Goal: Transaction & Acquisition: Purchase product/service

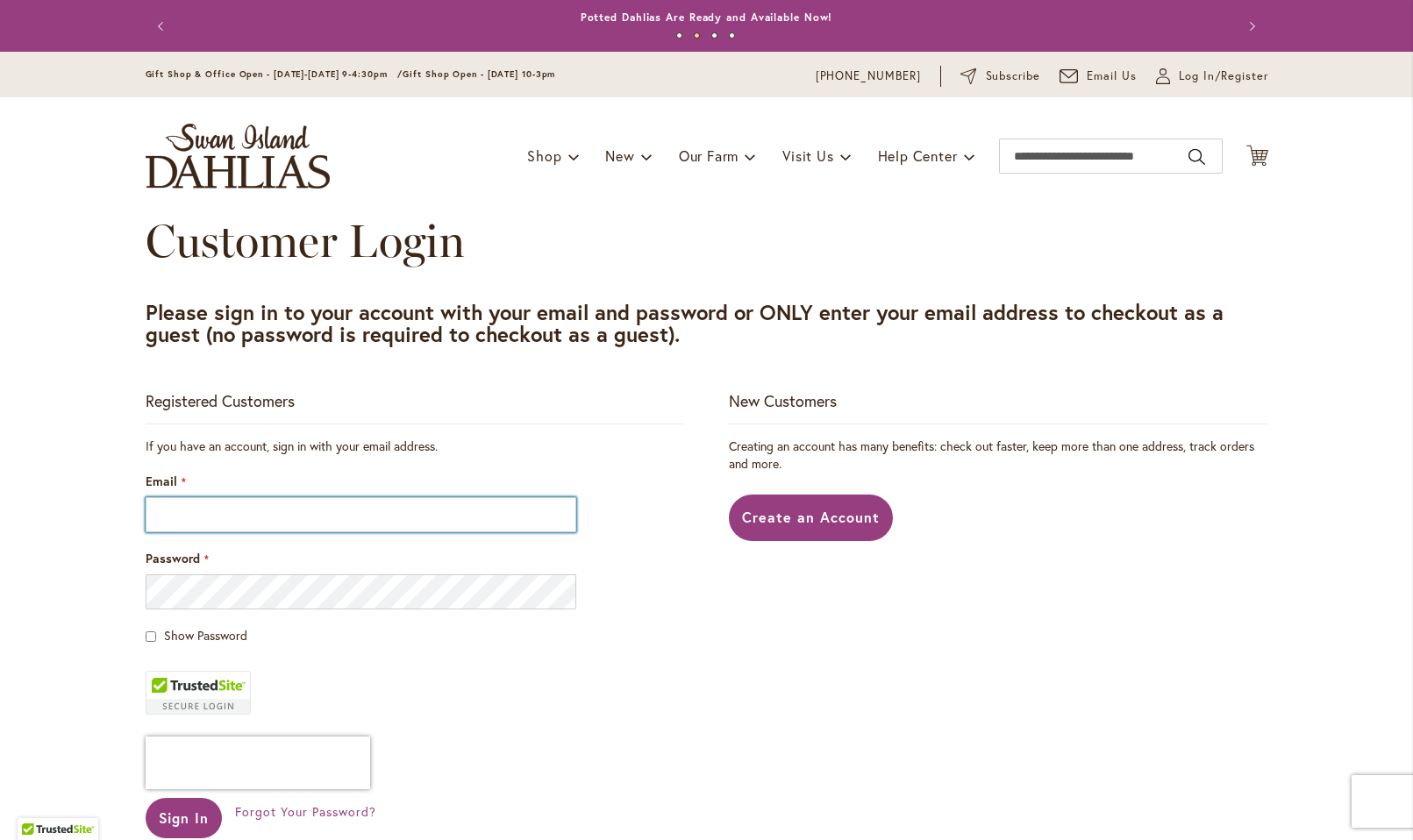
click at [366, 510] on input "Email" at bounding box center [362, 514] width 432 height 35
type input "**********"
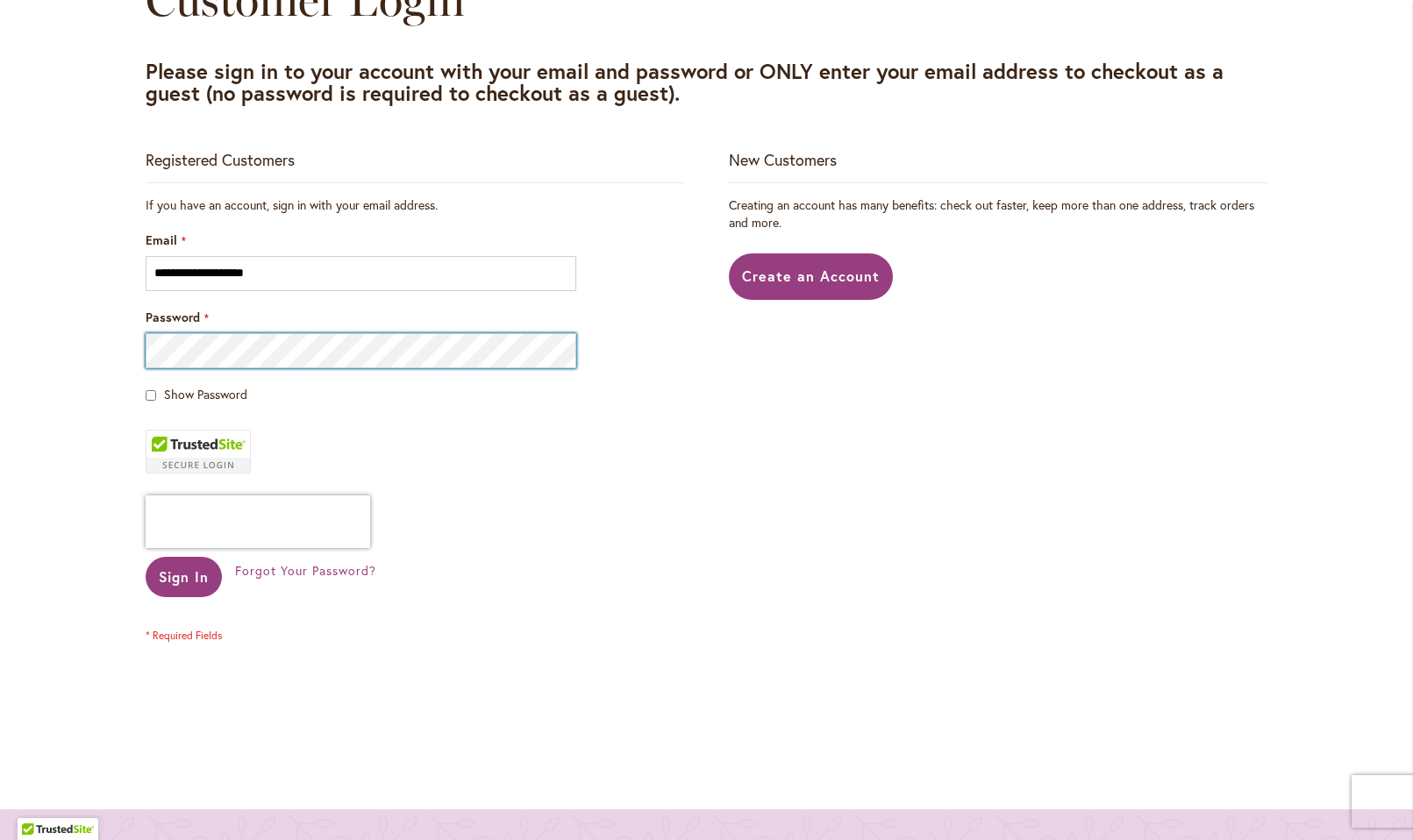
scroll to position [243, 0]
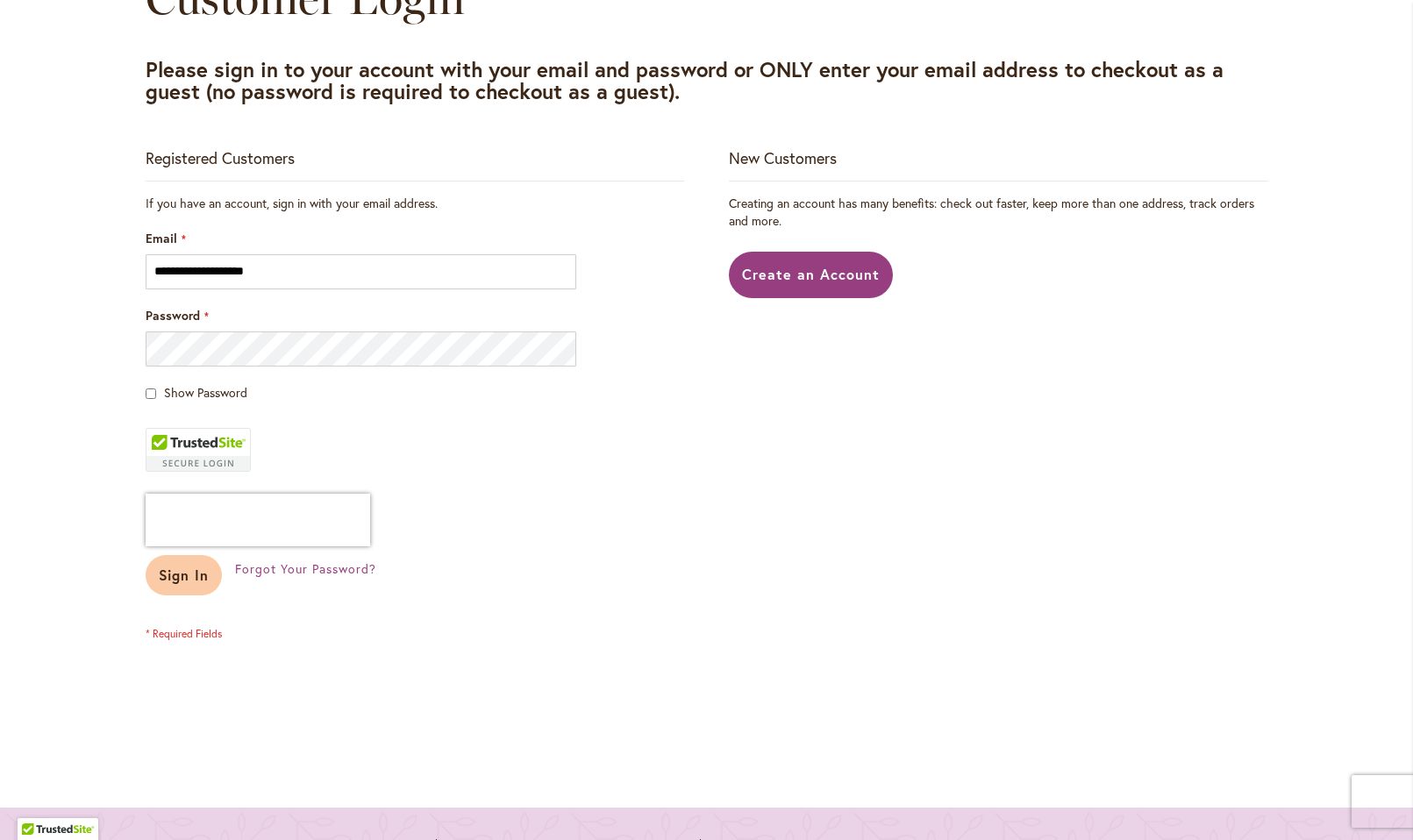
click at [210, 579] on button "Sign In" at bounding box center [184, 575] width 77 height 40
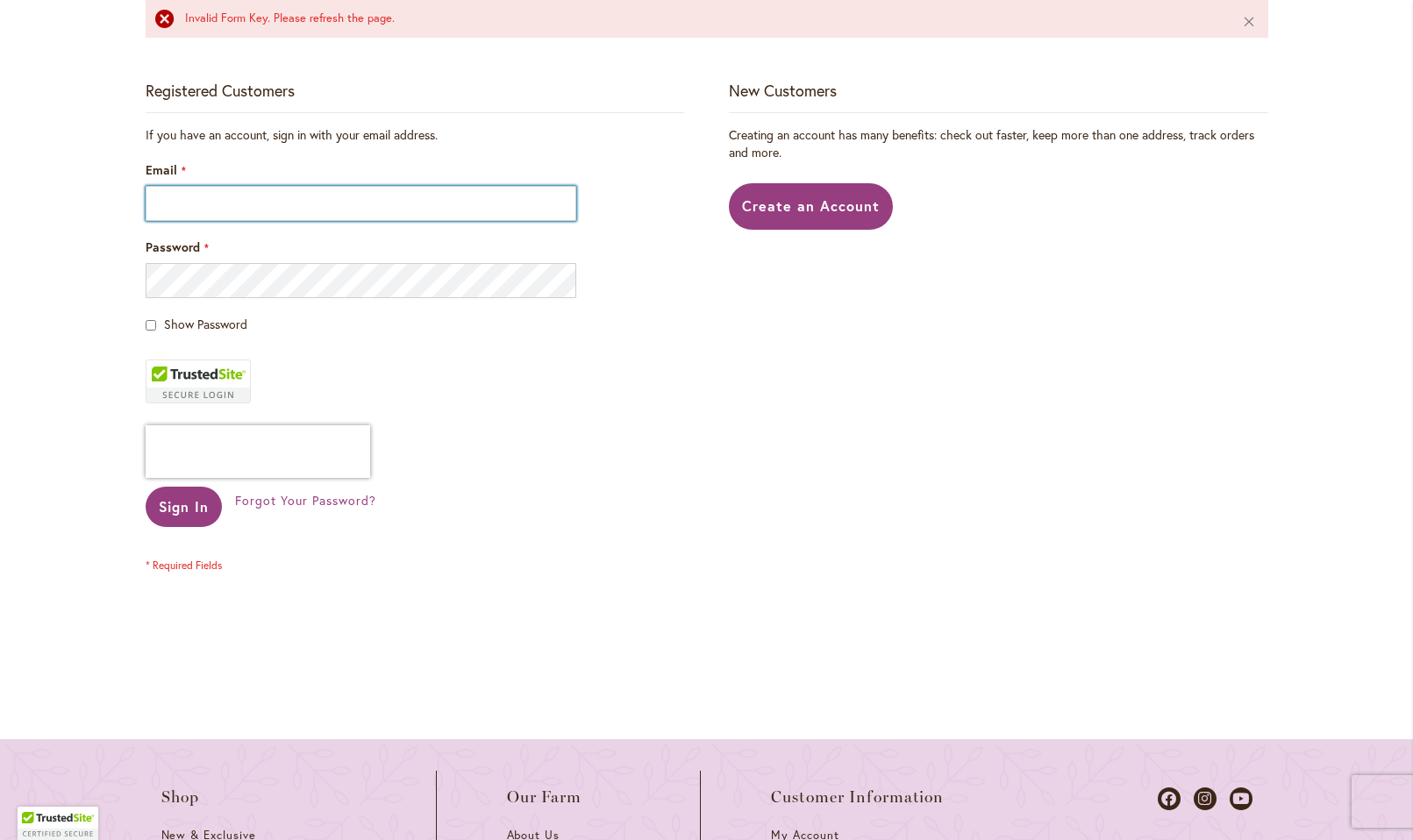
scroll to position [422, 0]
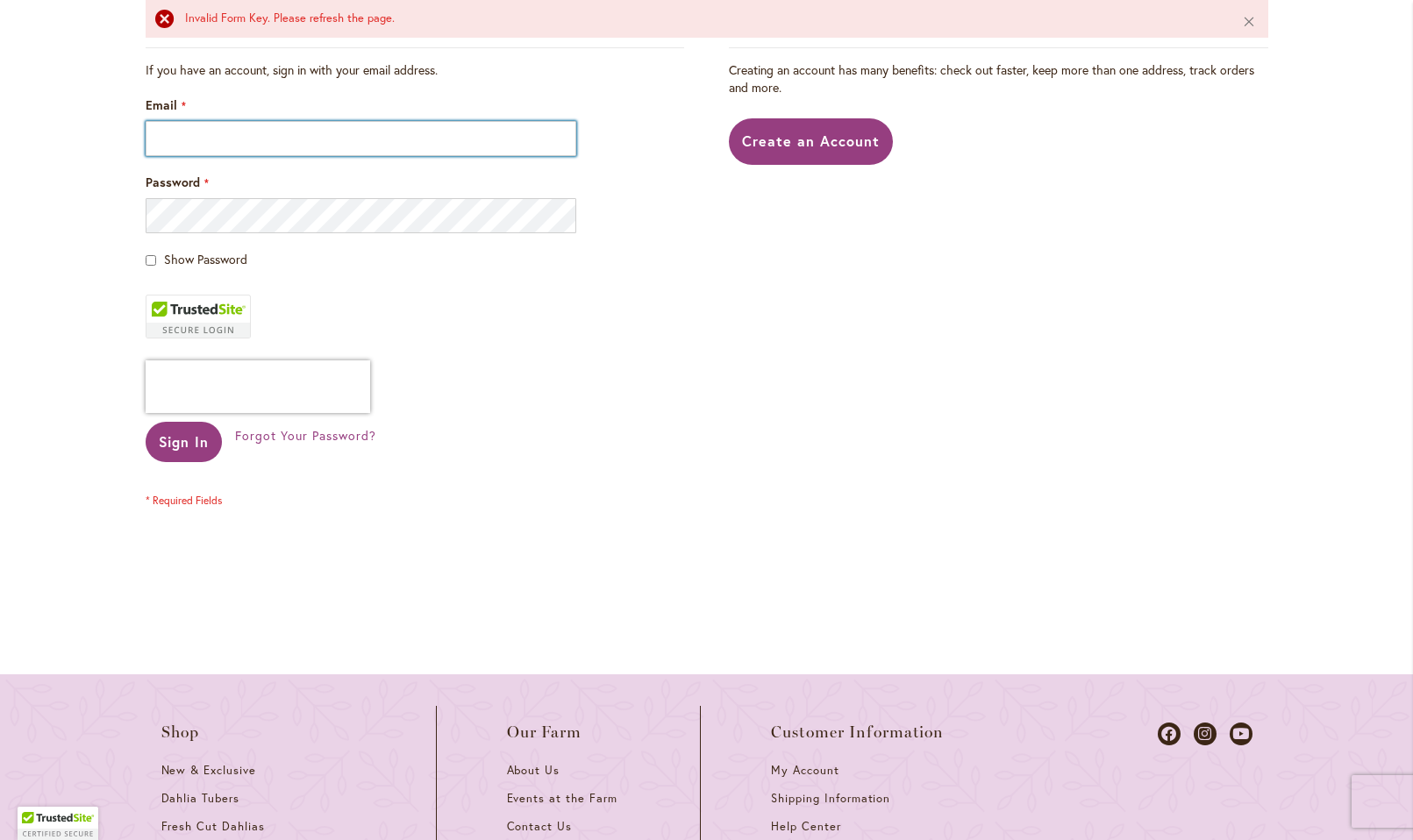
click at [376, 146] on input "Email" at bounding box center [362, 138] width 432 height 35
type input "**********"
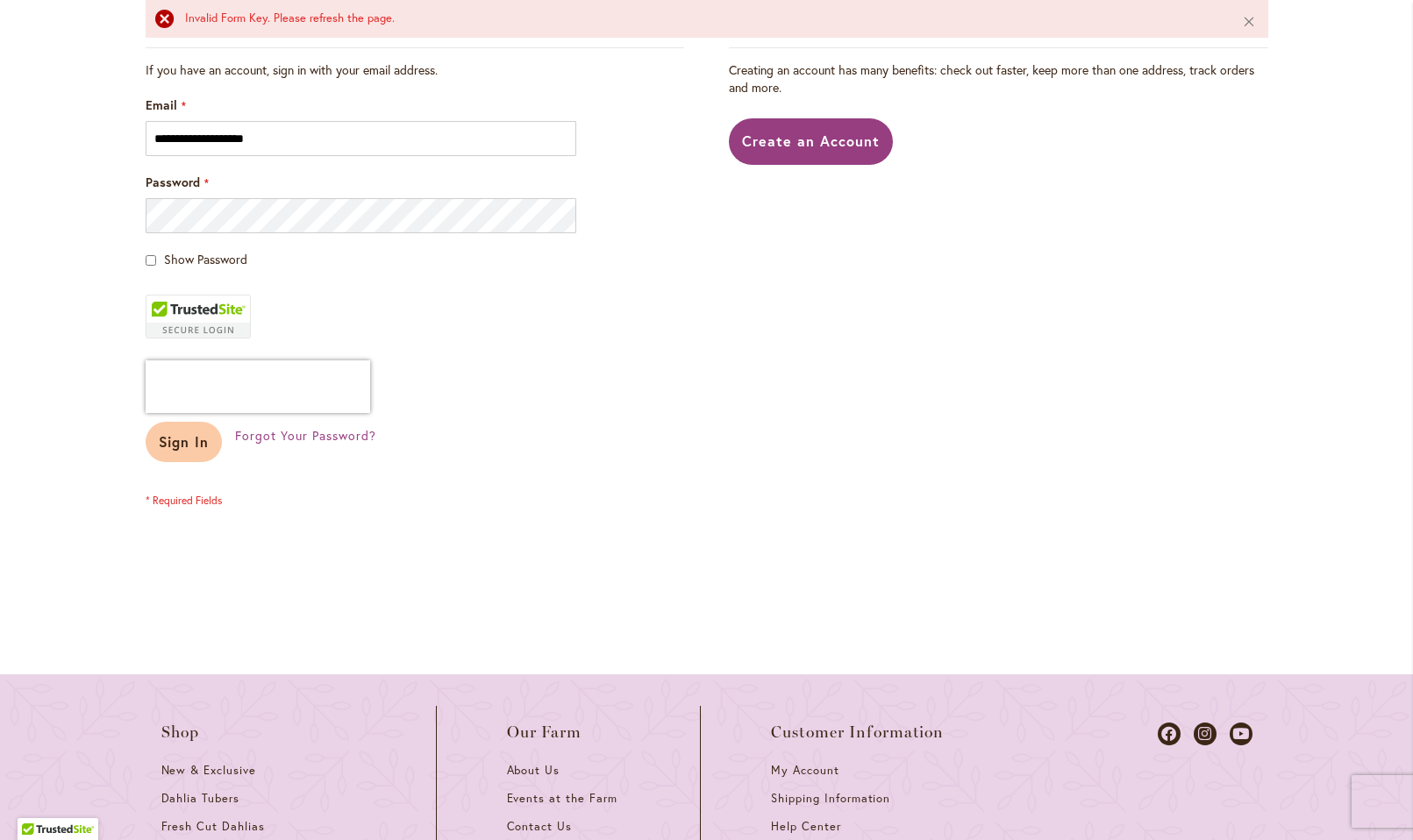
click at [187, 442] on span "Sign In" at bounding box center [184, 441] width 51 height 18
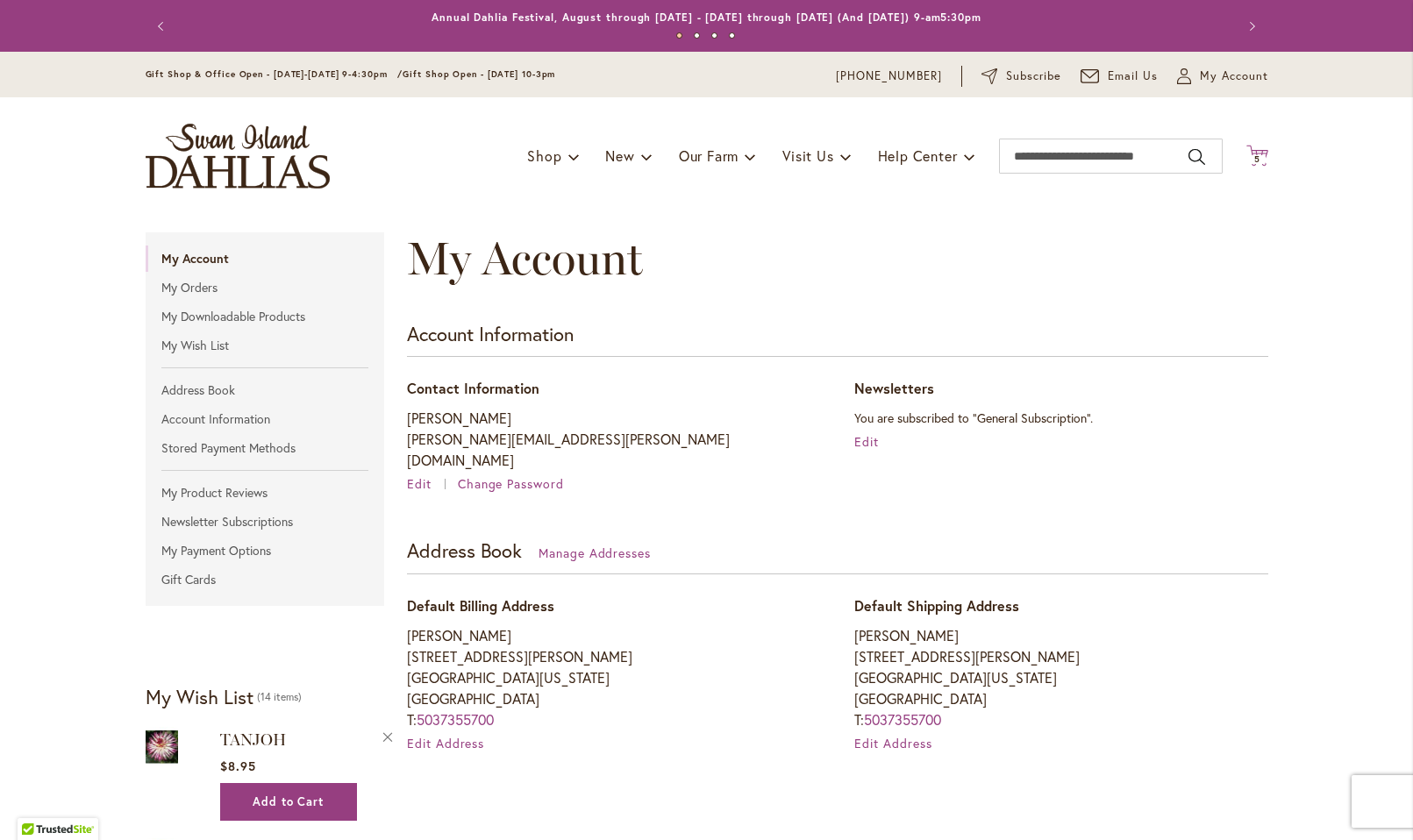
click at [1260, 157] on span "5 5 items" at bounding box center [1256, 159] width 18 height 9
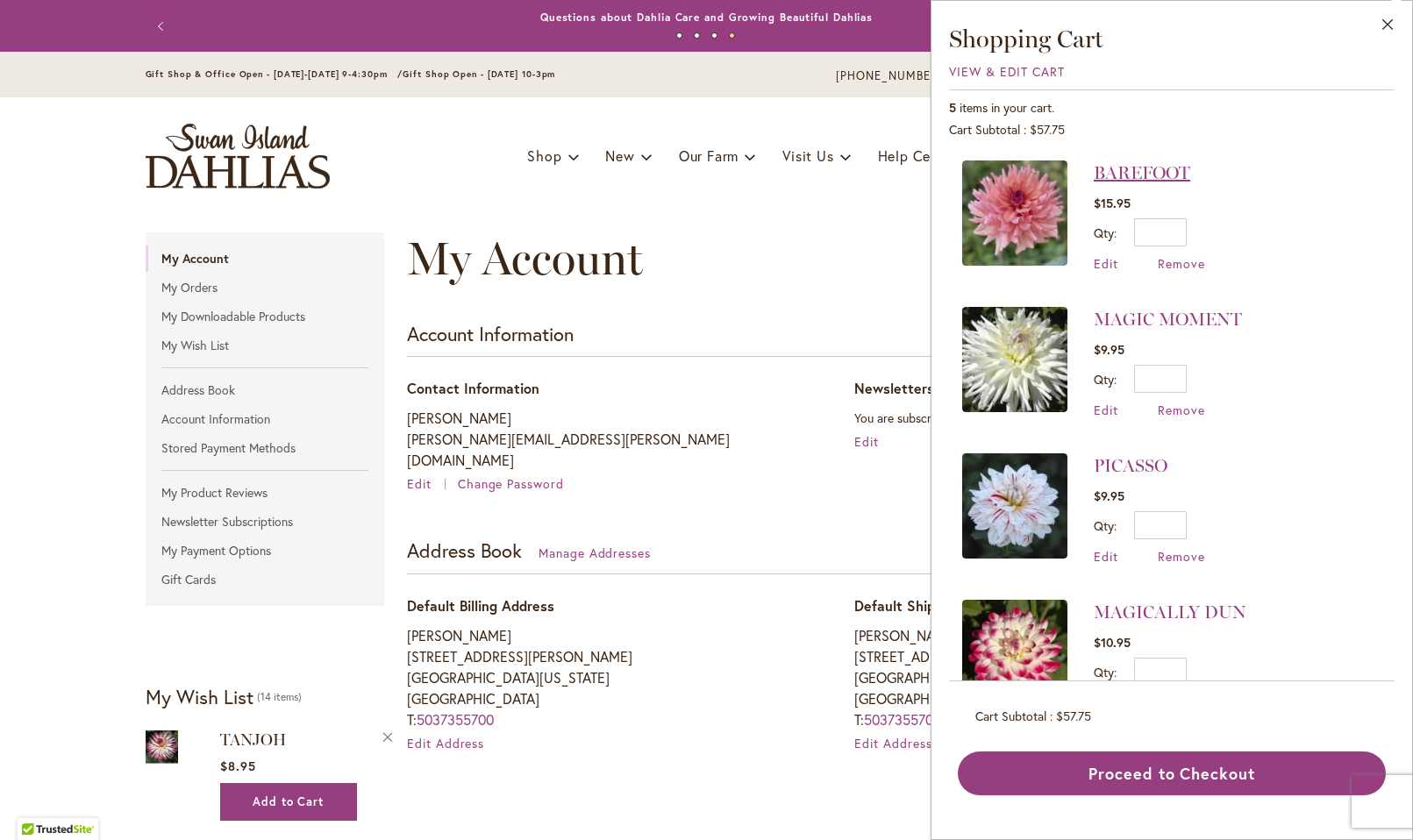
click at [1148, 172] on link "BAREFOOT" at bounding box center [1142, 173] width 96 height 21
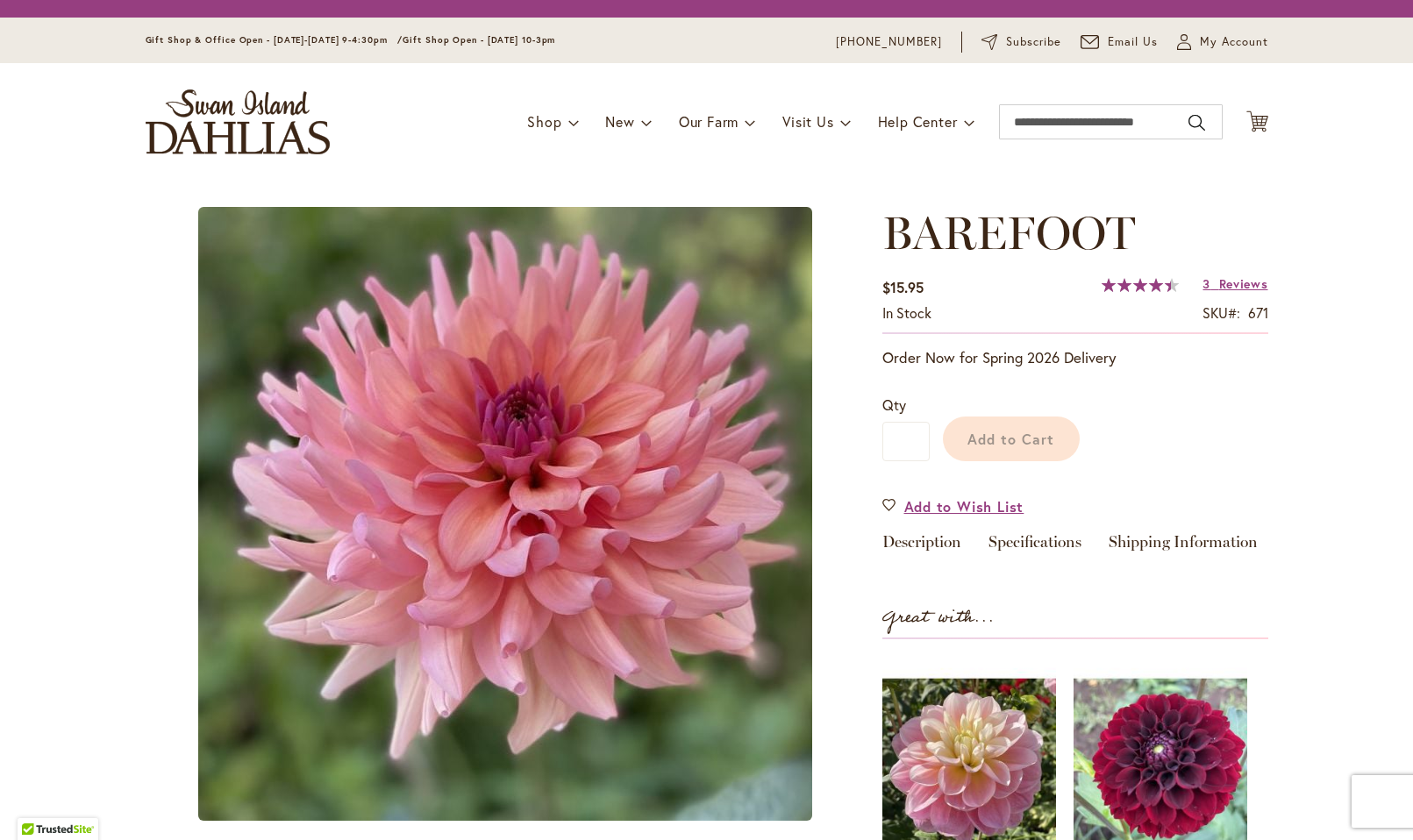
type input "********"
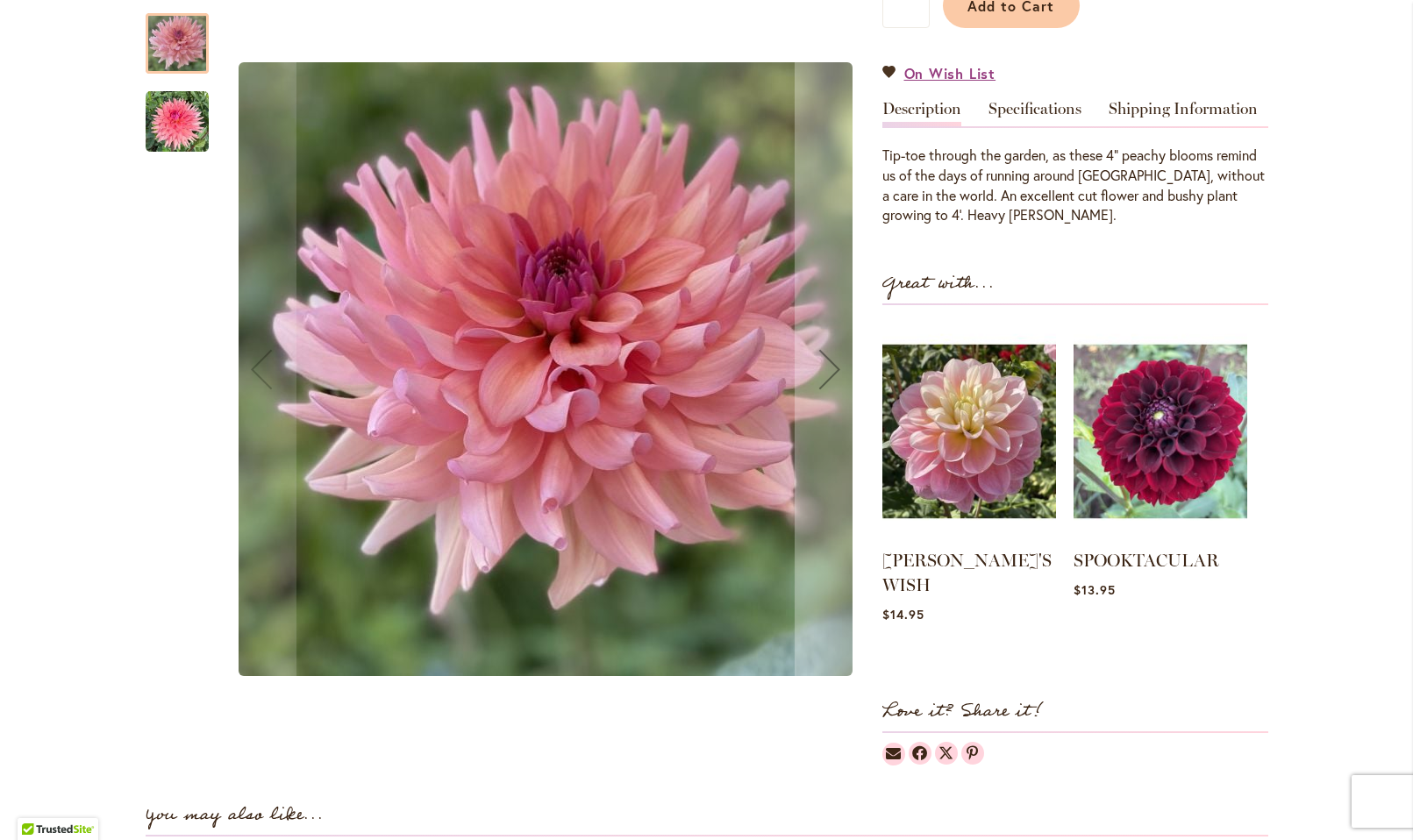
scroll to position [485, 0]
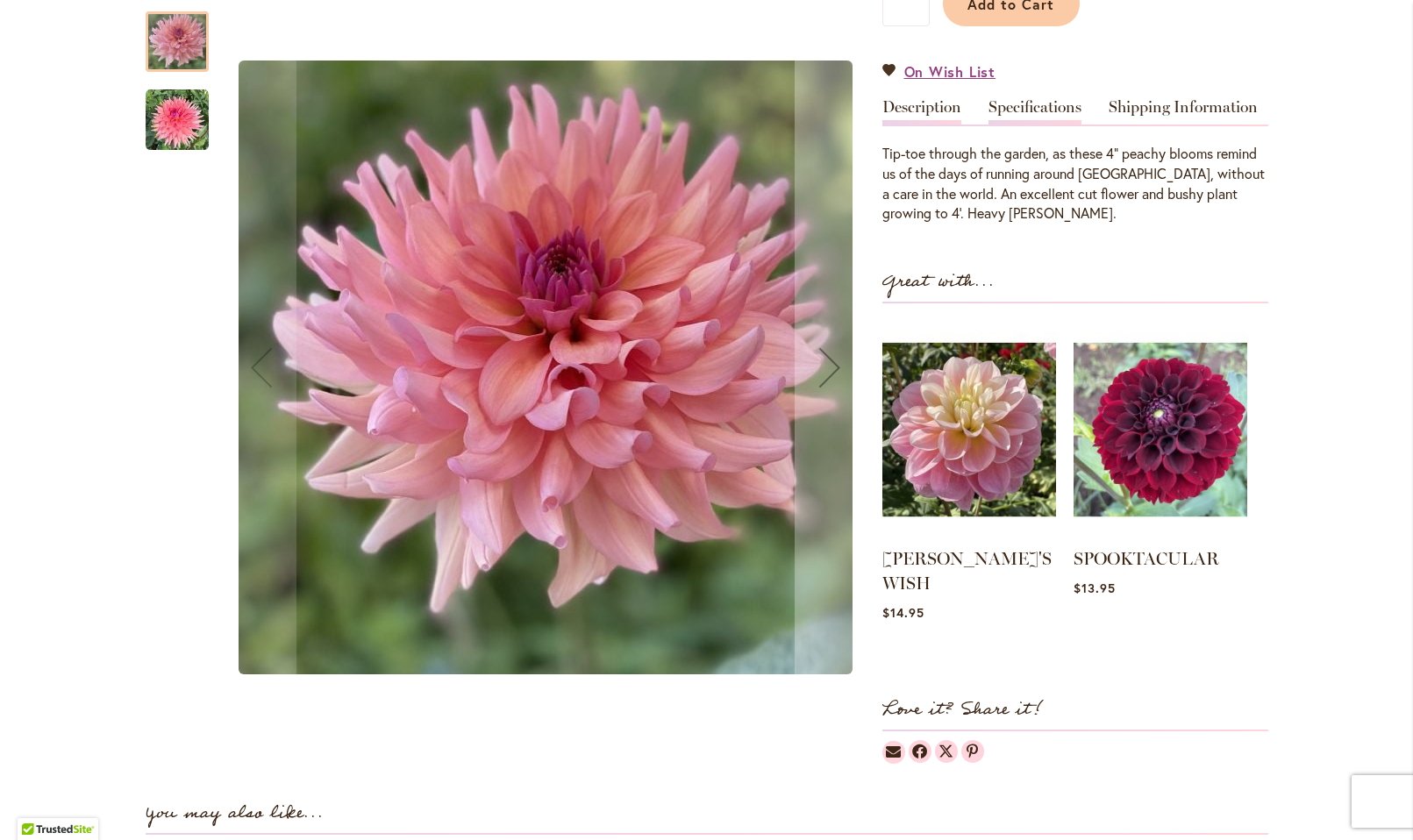
click at [1036, 104] on link "Specifications" at bounding box center [1035, 112] width 93 height 25
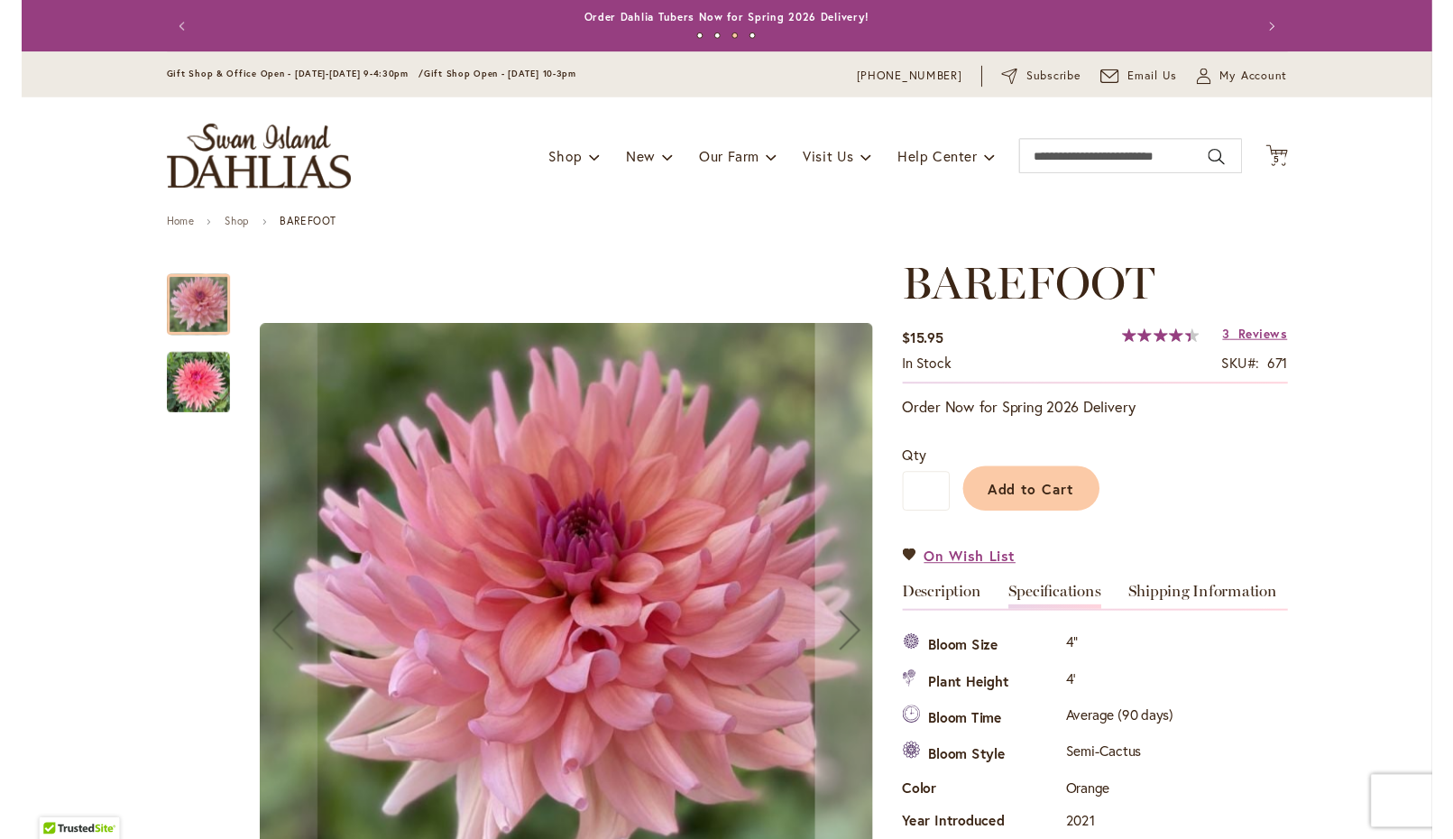
scroll to position [0, 0]
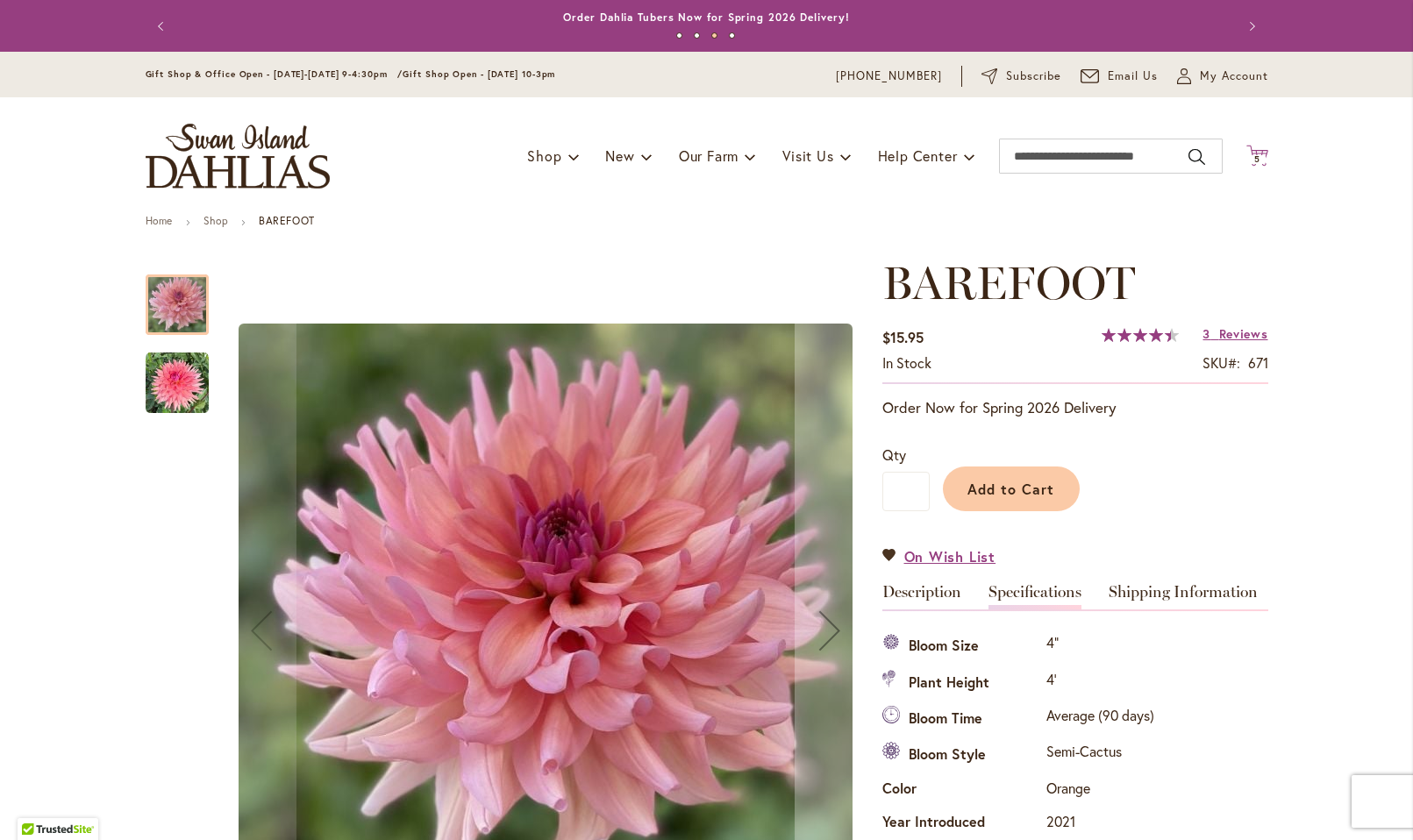
click at [1251, 159] on span "5 5 items" at bounding box center [1256, 159] width 18 height 9
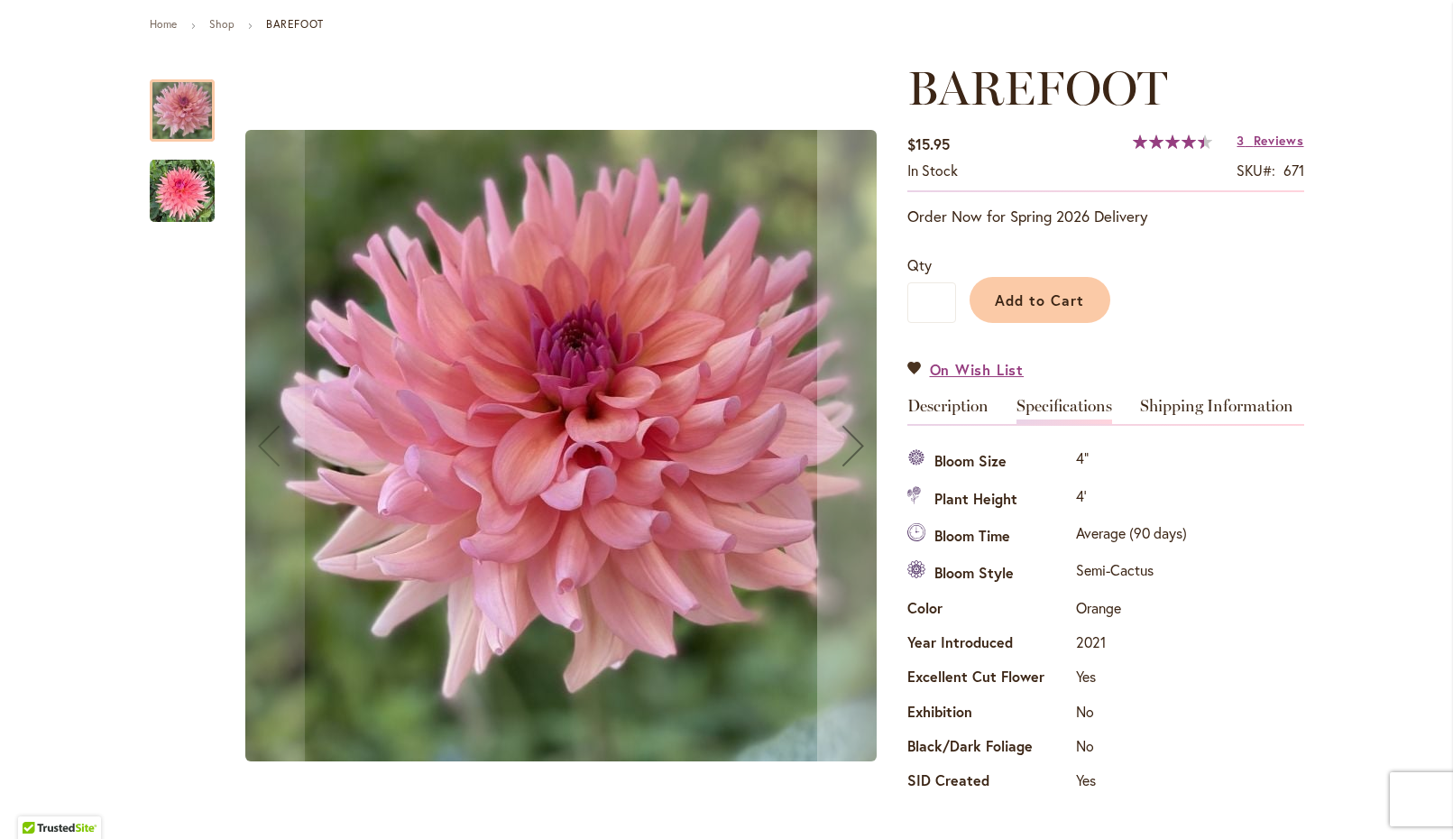
scroll to position [202, 0]
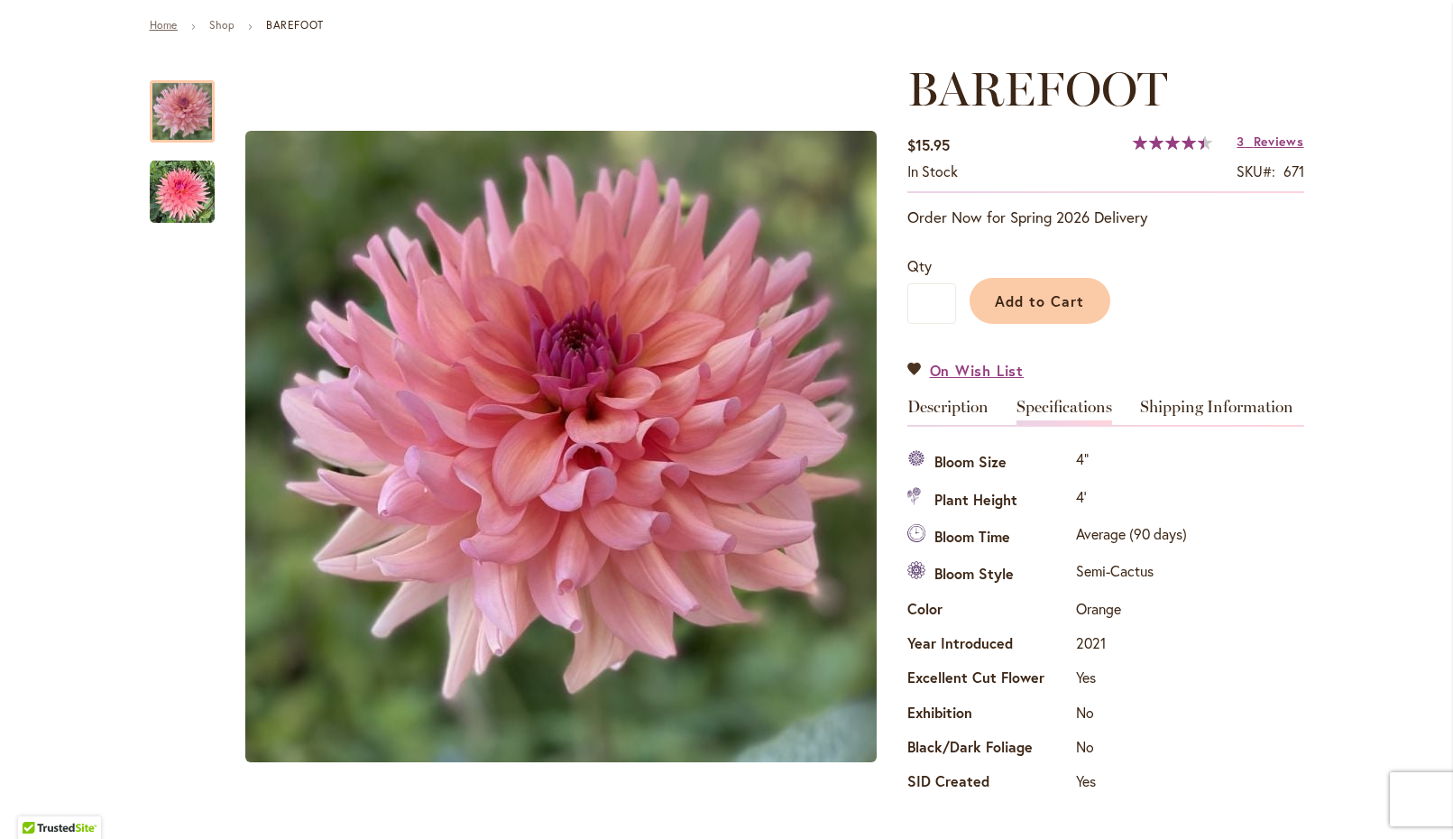
click at [159, 20] on link "Home" at bounding box center [164, 25] width 28 height 14
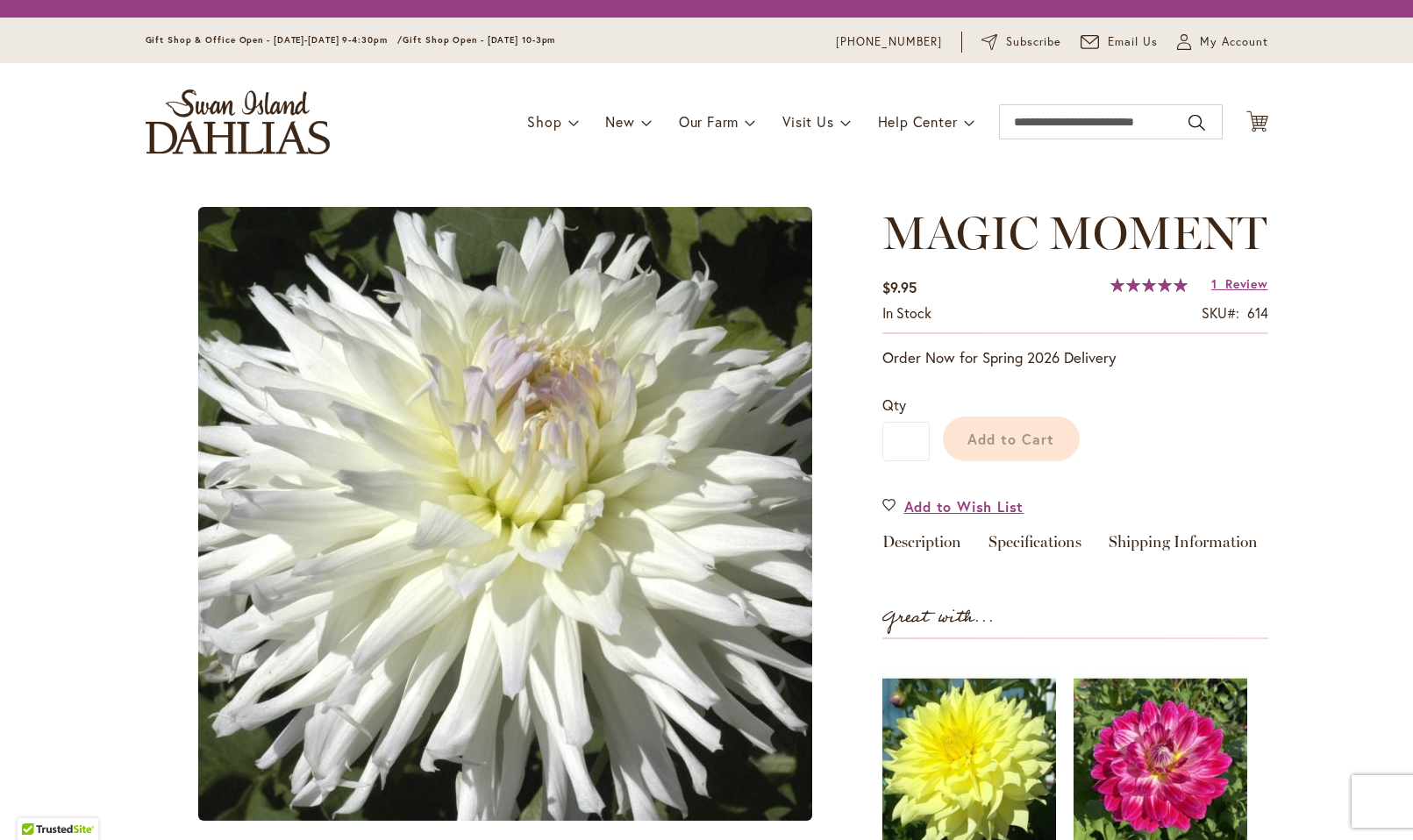
type input "********"
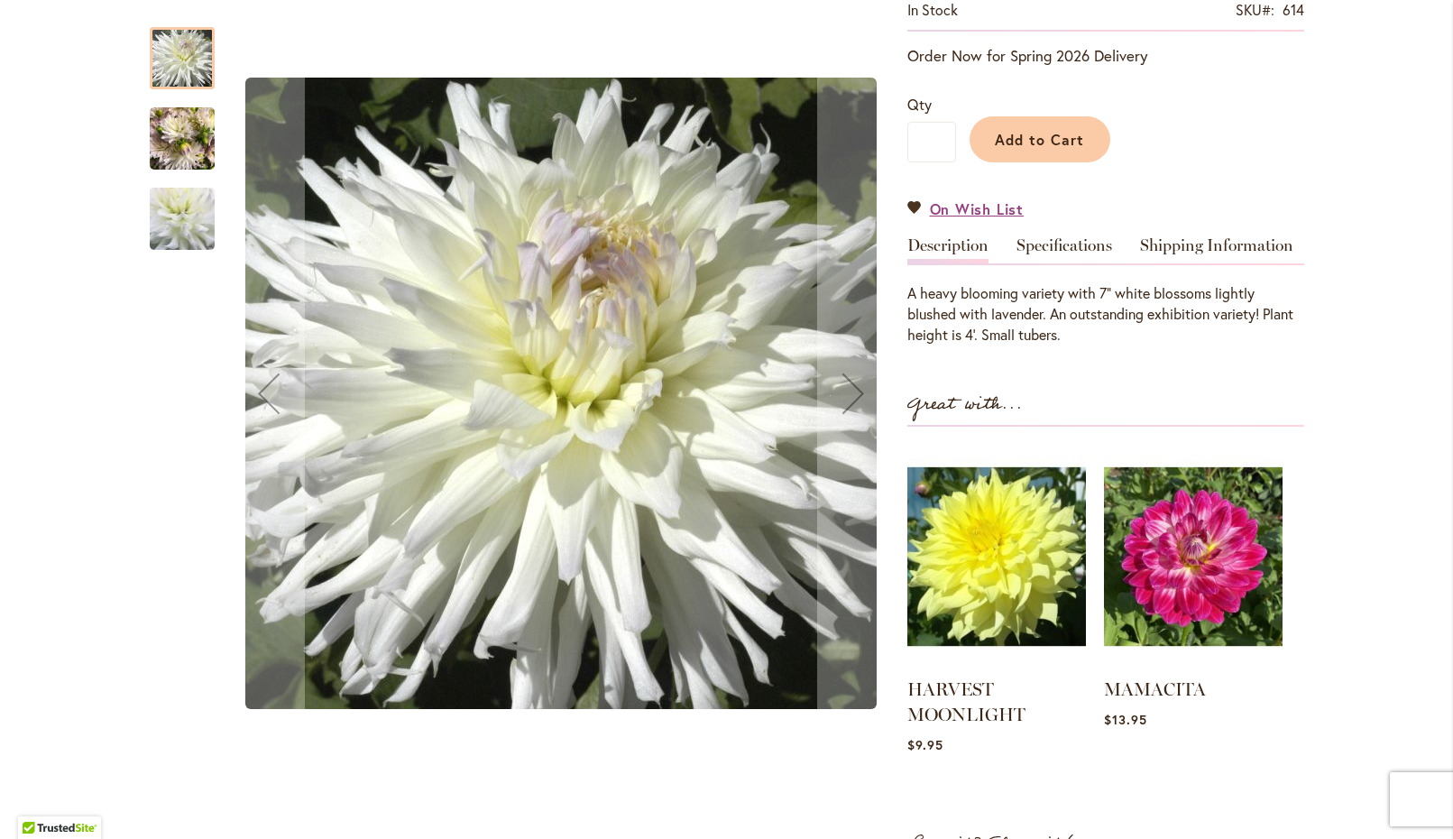
scroll to position [395, 0]
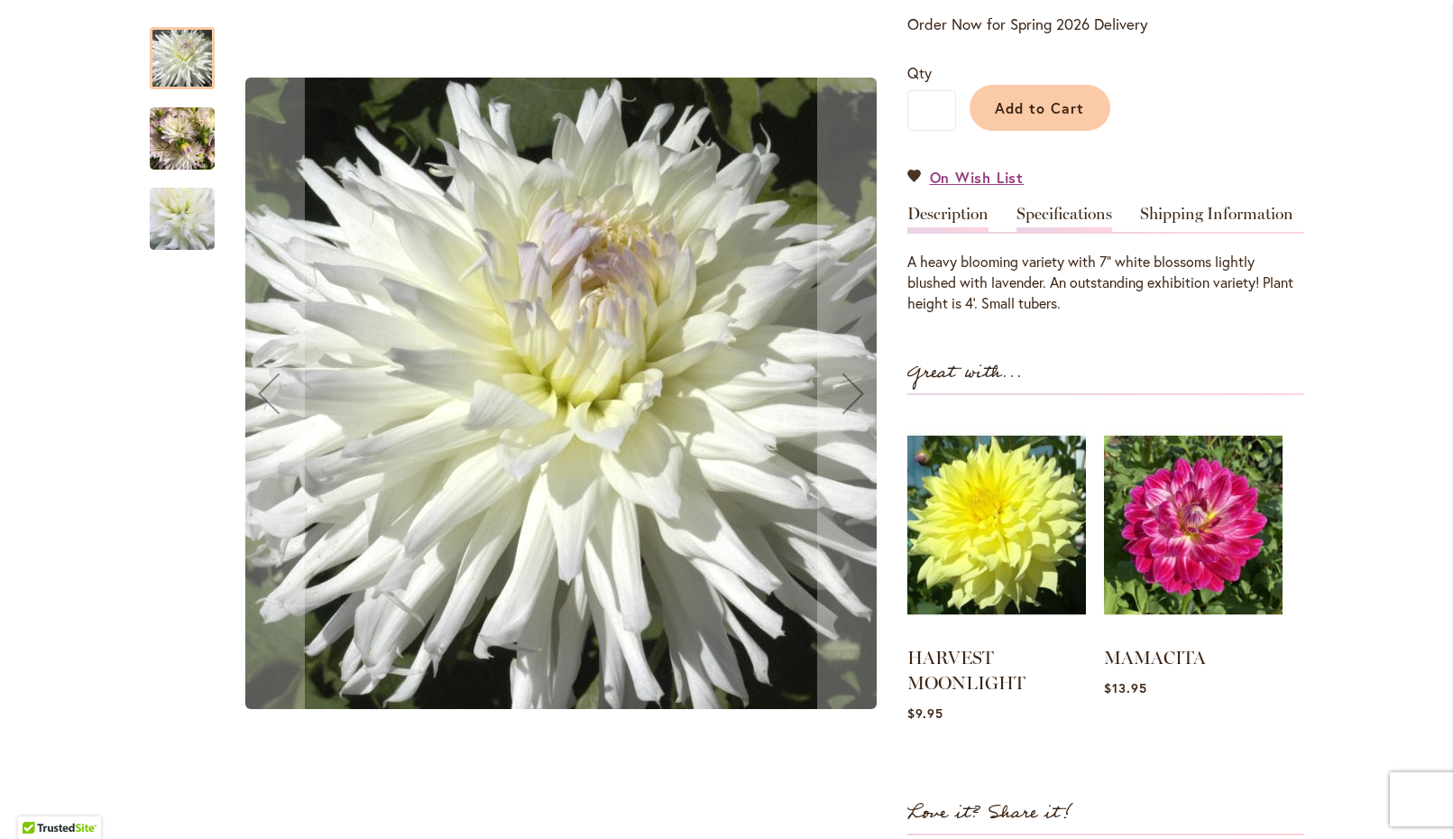
click at [1081, 217] on link "Specifications" at bounding box center [1064, 219] width 96 height 26
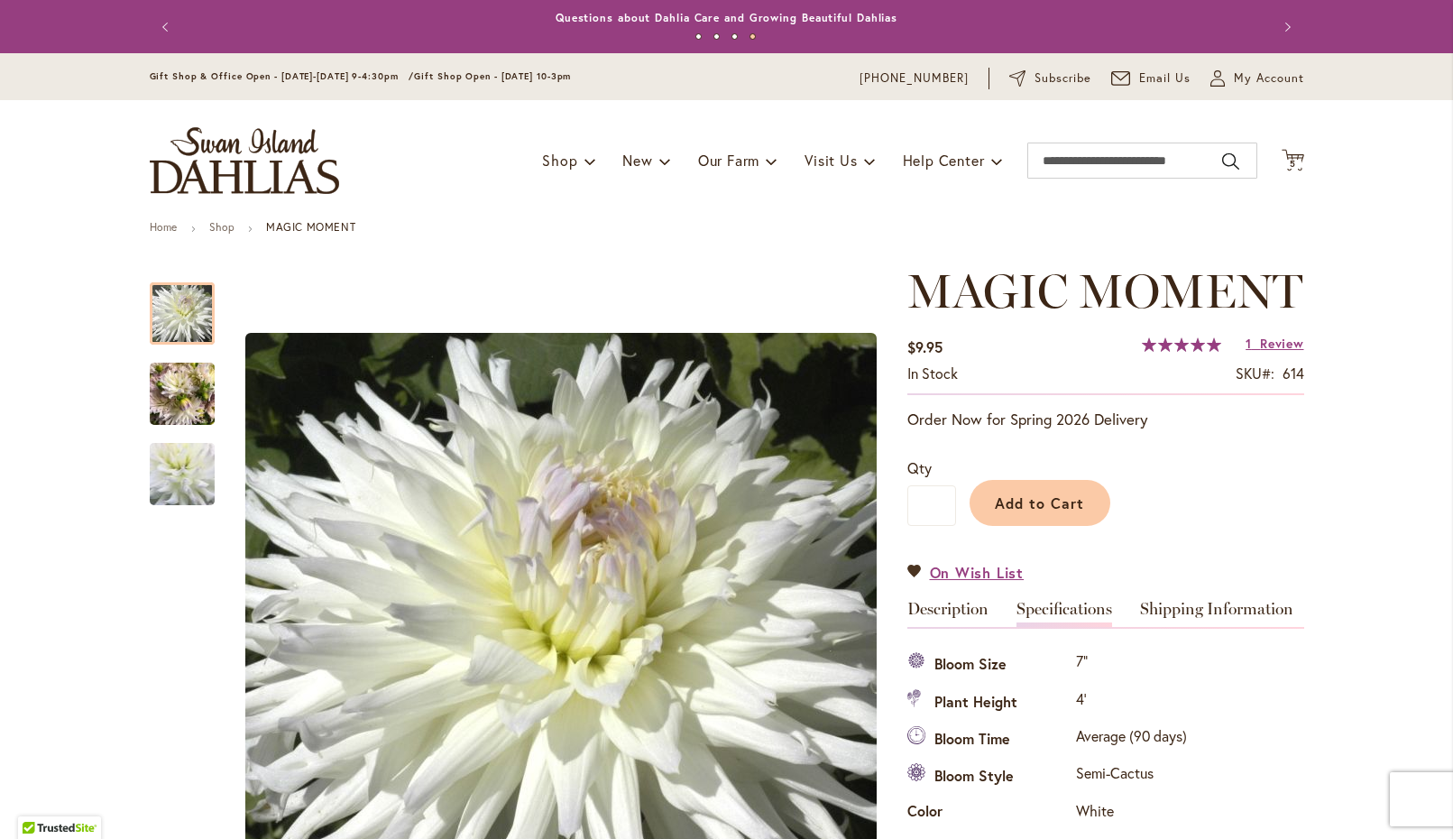
scroll to position [0, 0]
click at [1296, 160] on span "5 5 items" at bounding box center [1292, 164] width 18 height 9
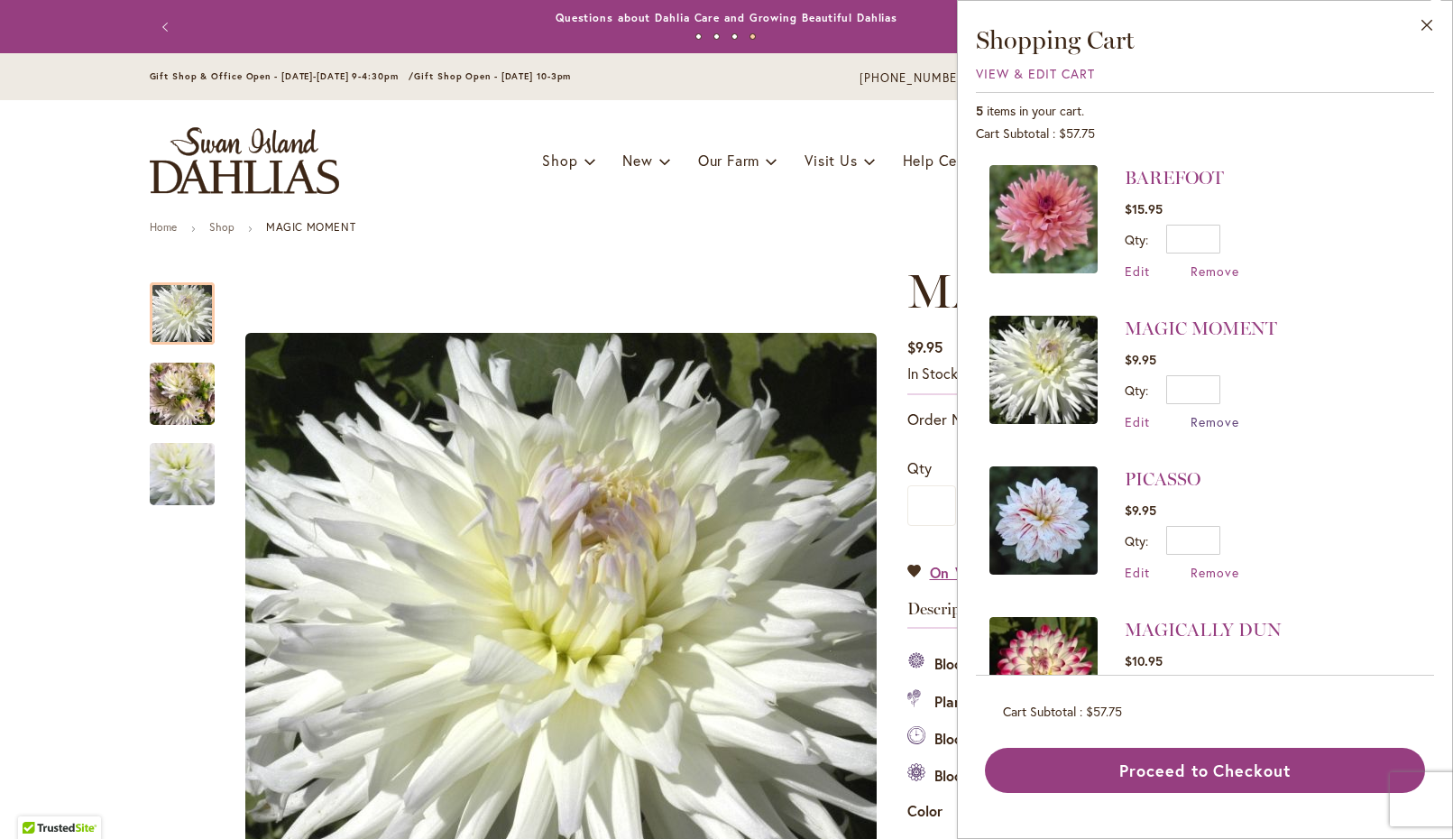
click at [1210, 418] on span "Remove" at bounding box center [1214, 421] width 49 height 17
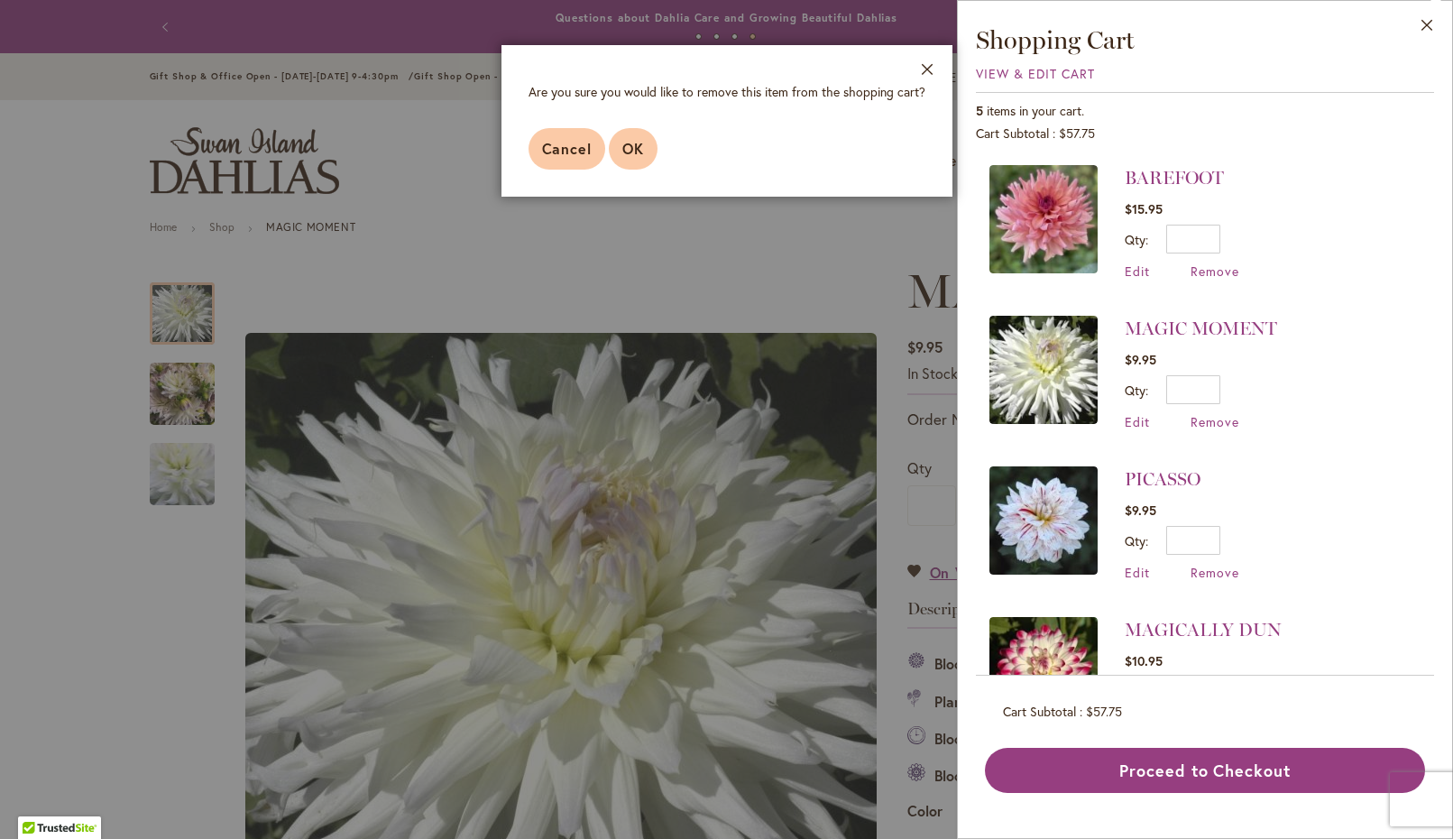
click at [641, 143] on span "OK" at bounding box center [633, 148] width 22 height 19
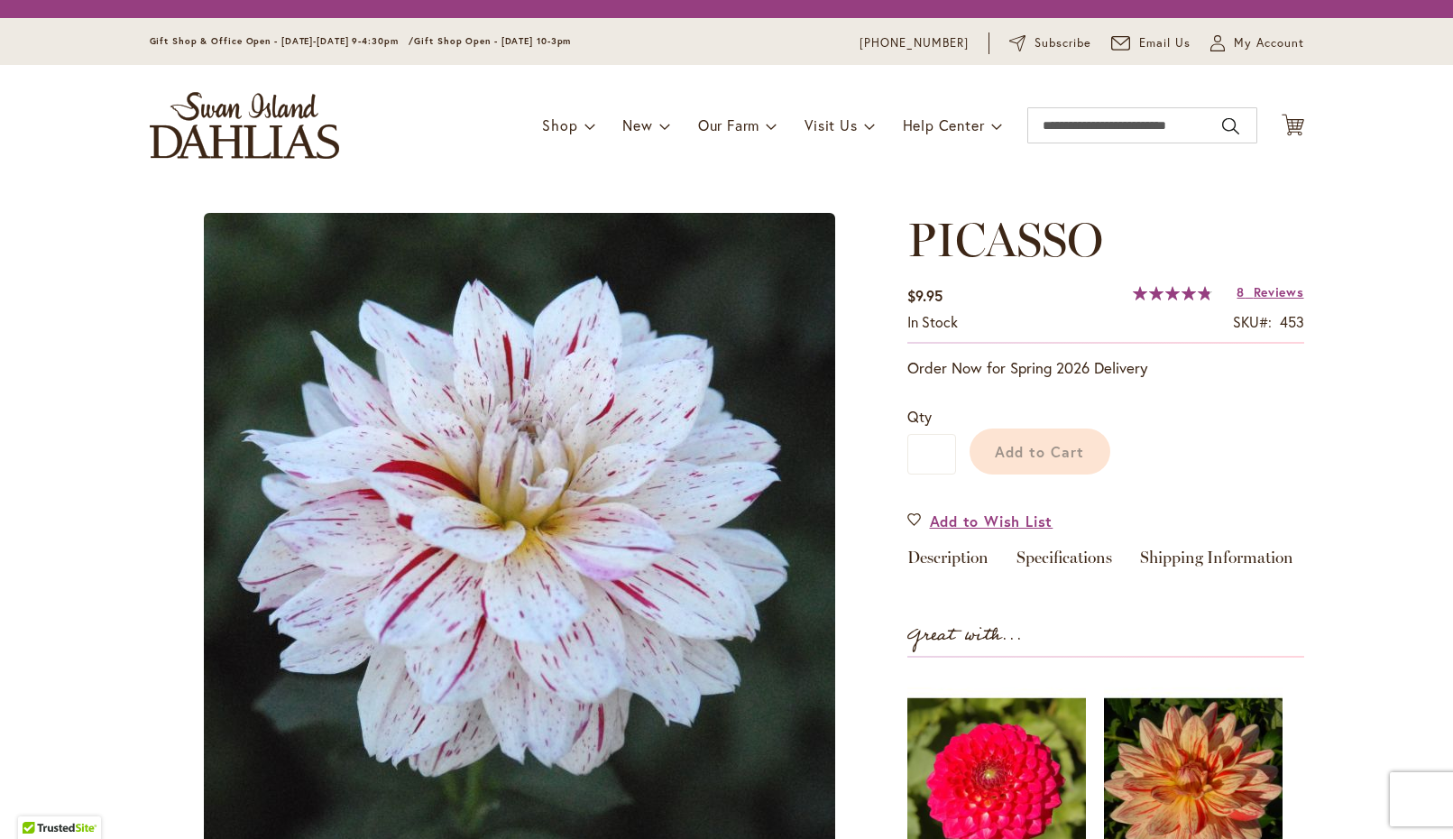
type input "********"
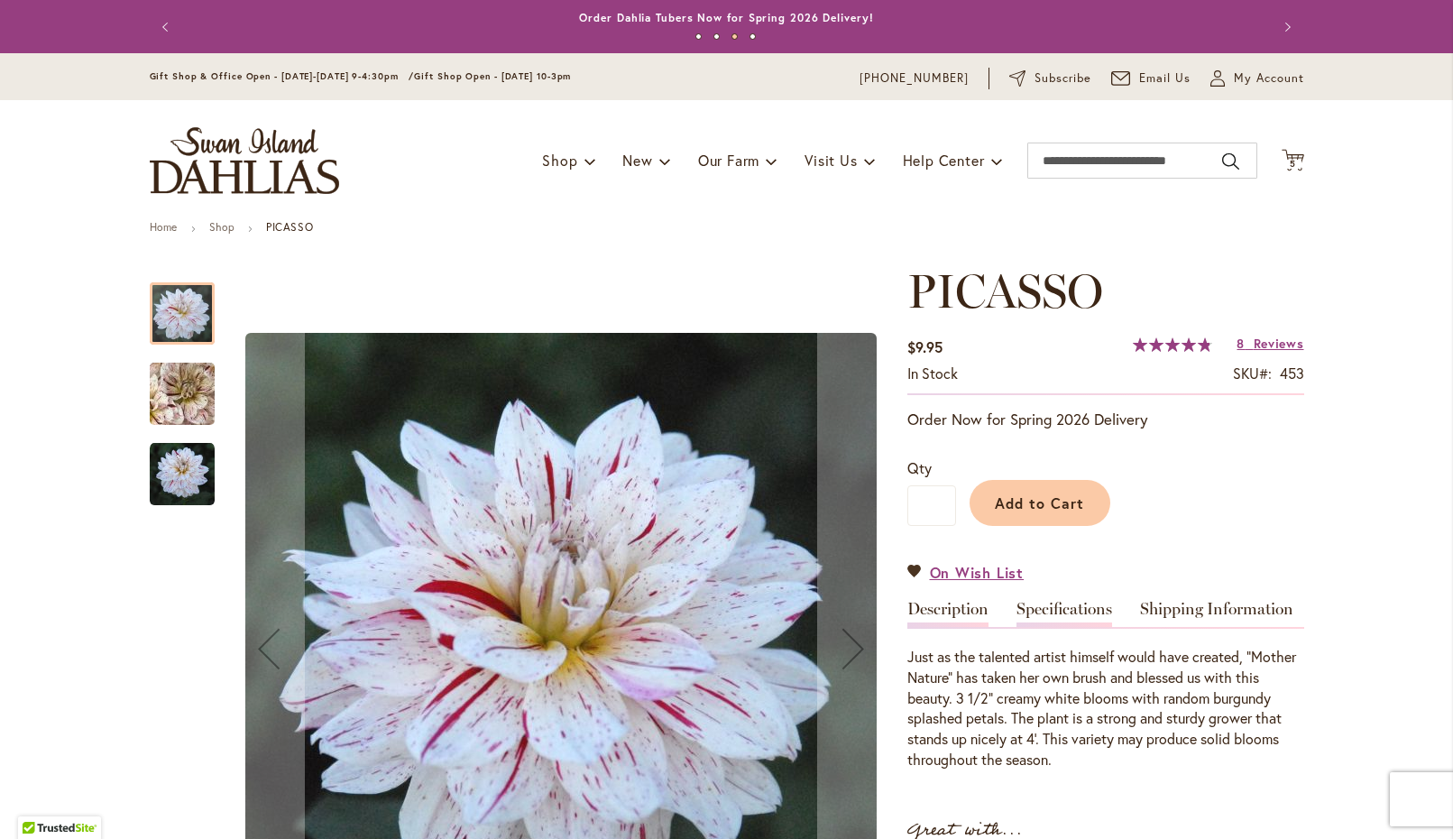
click at [1080, 604] on link "Specifications" at bounding box center [1064, 614] width 96 height 26
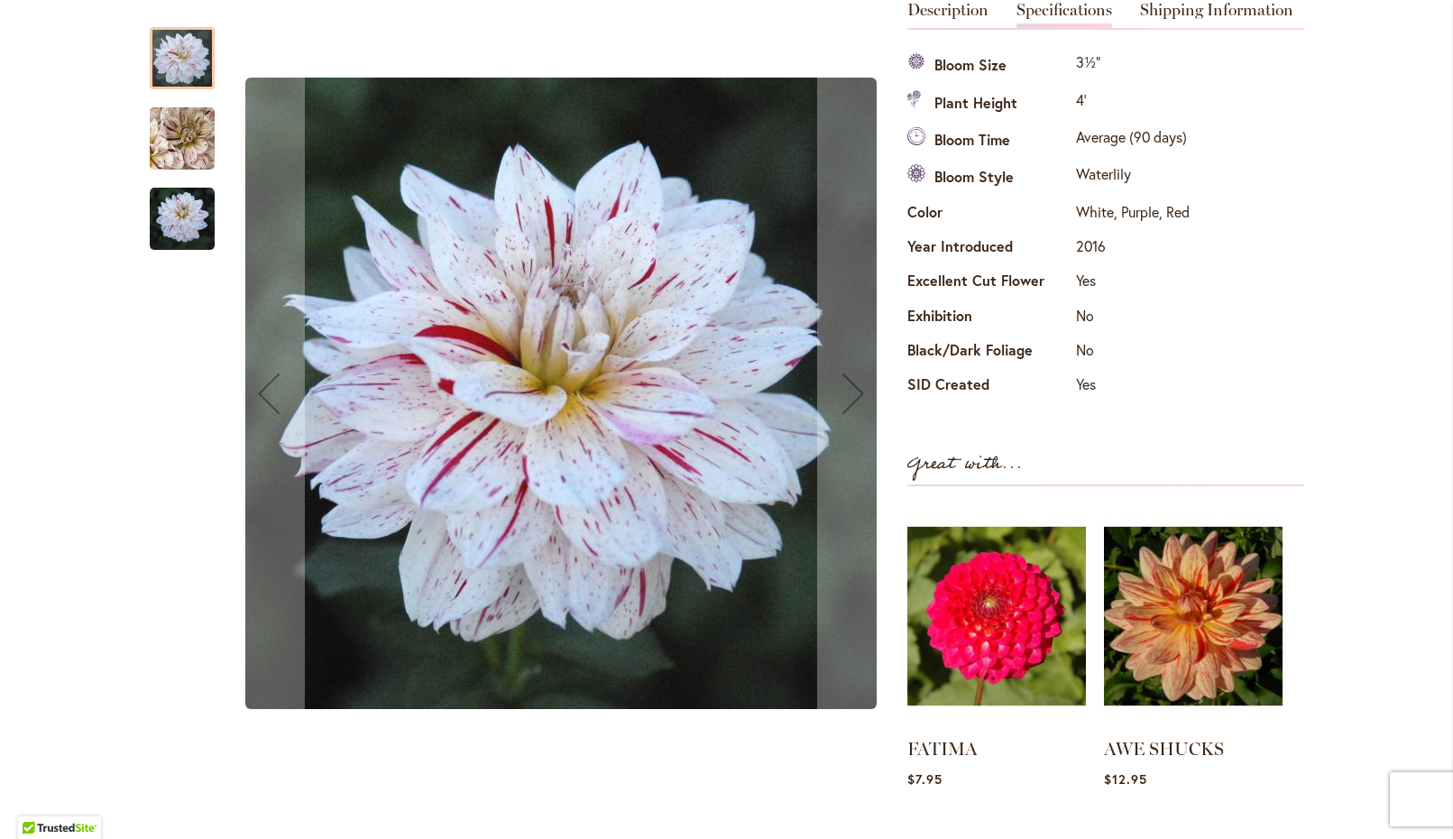
scroll to position [563, 0]
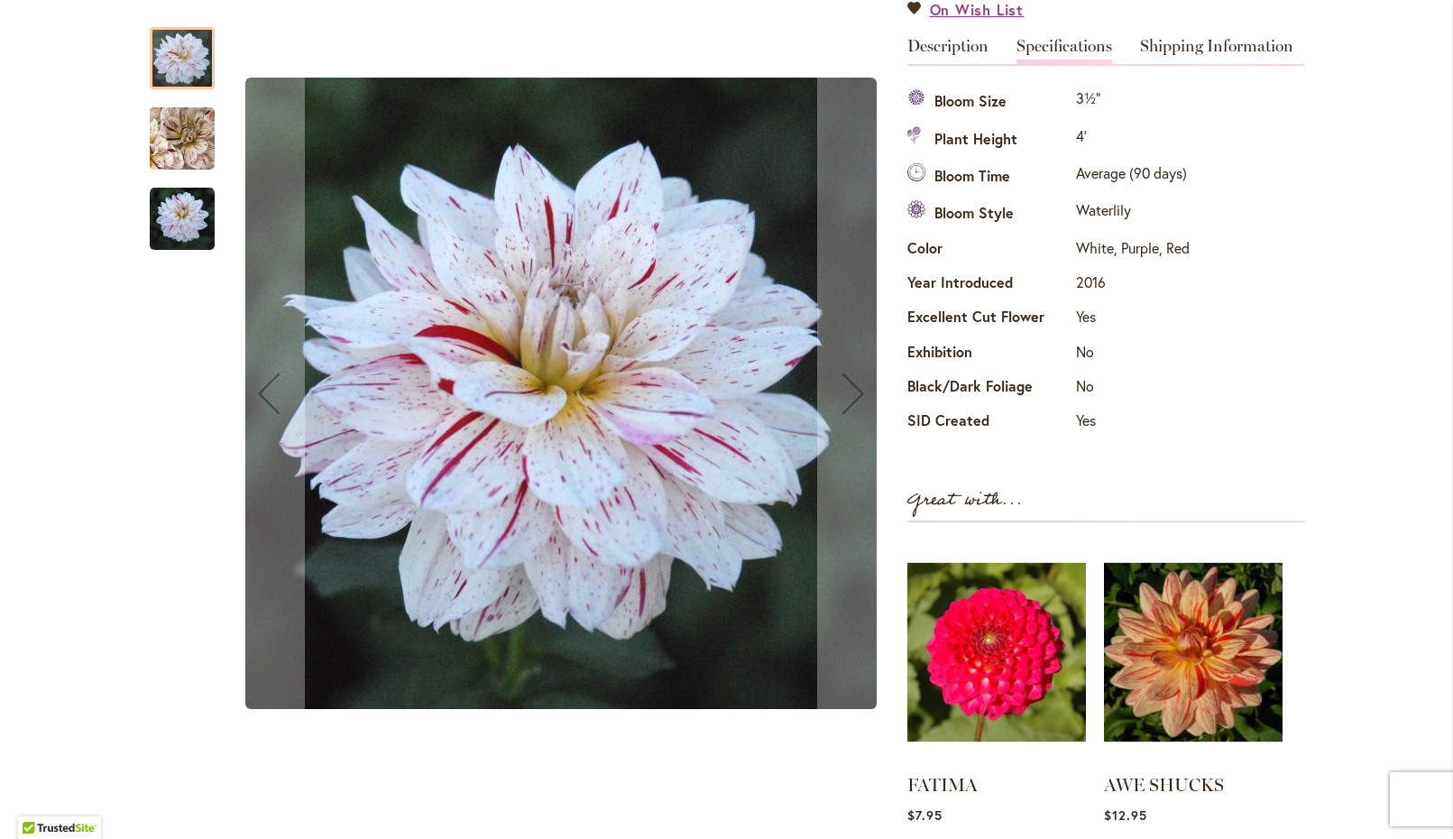
click at [179, 121] on img "PICASSO" at bounding box center [182, 138] width 130 height 121
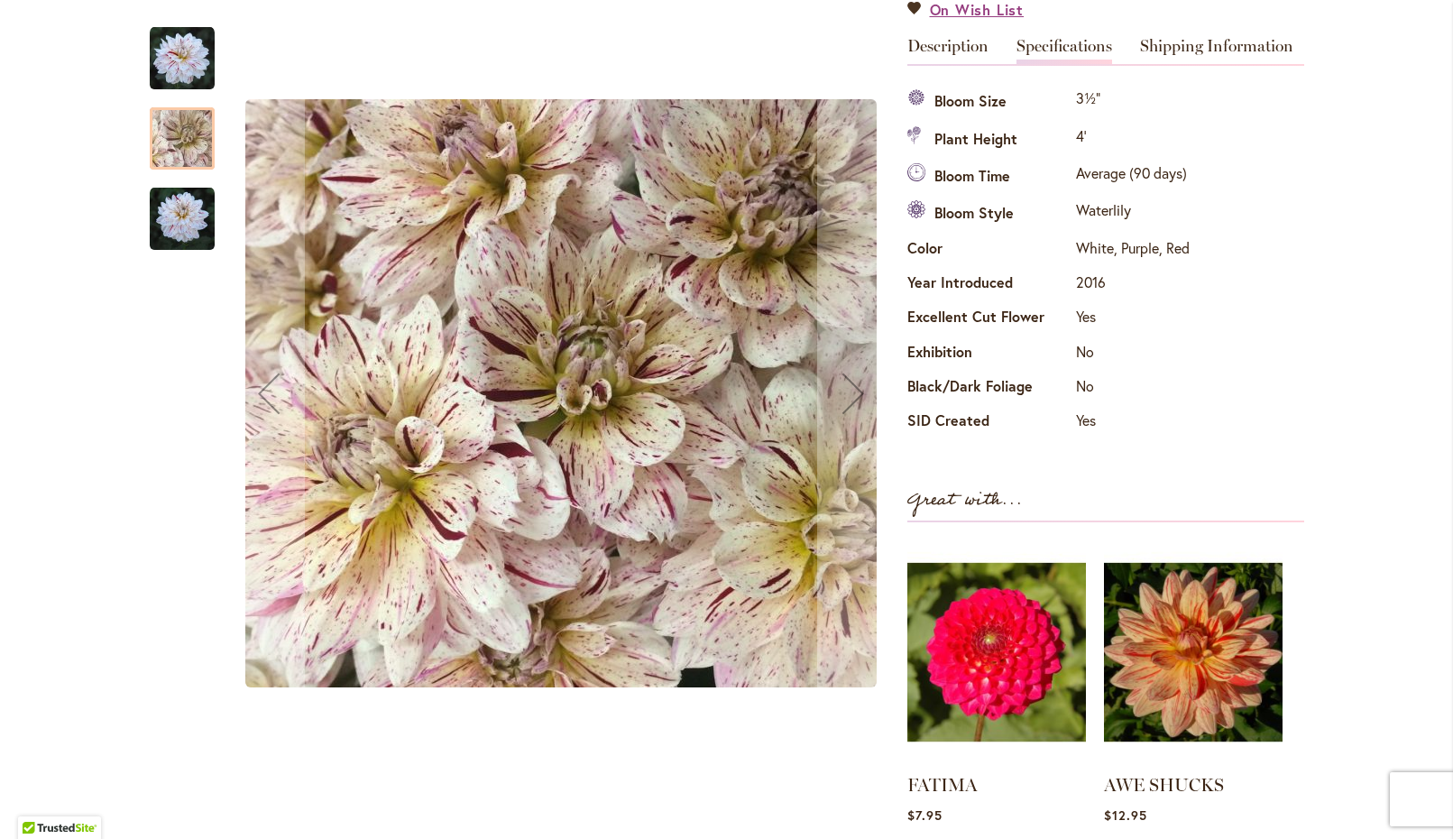
click at [179, 207] on img "PICASSO" at bounding box center [182, 219] width 65 height 65
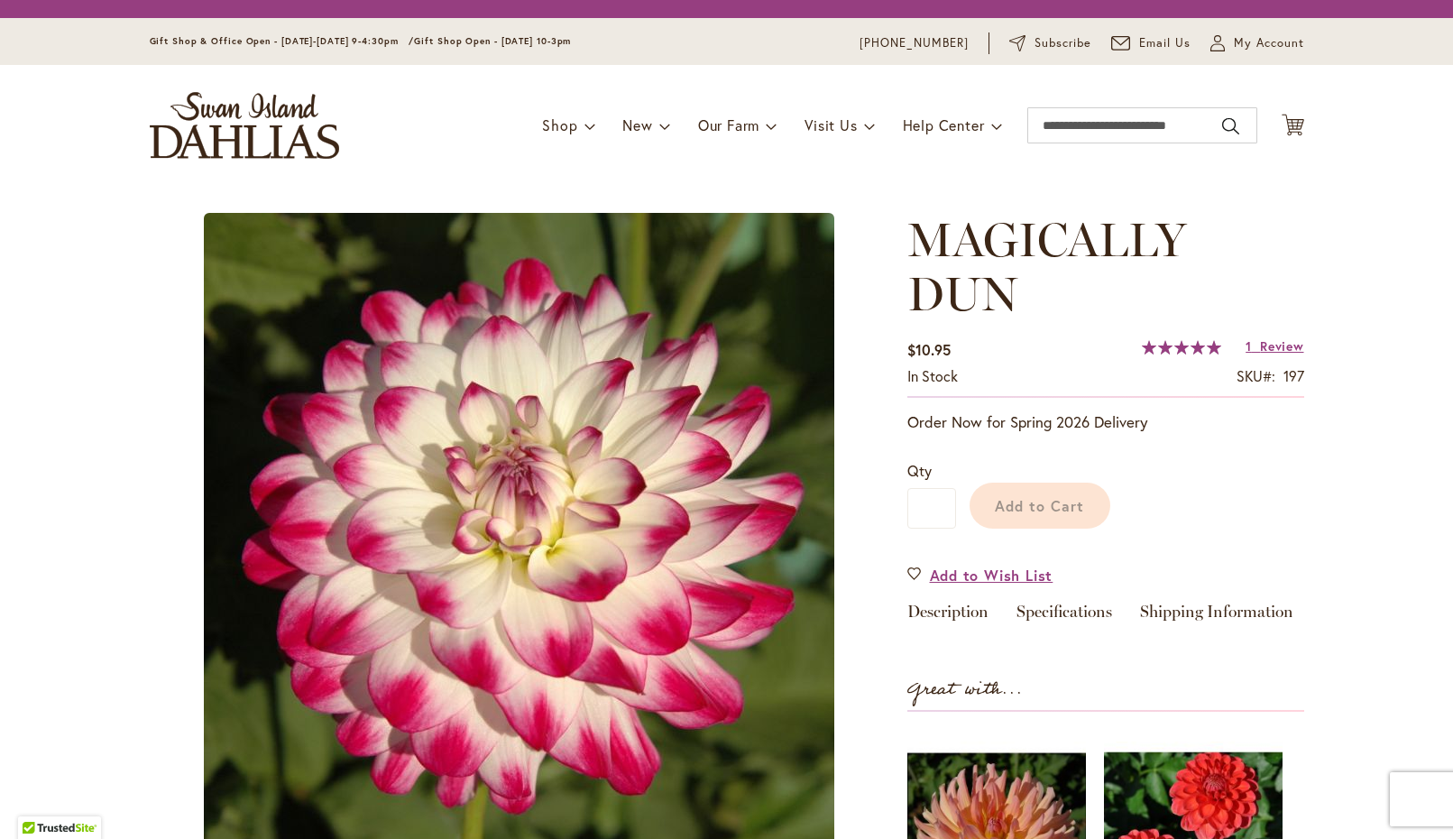
type input "********"
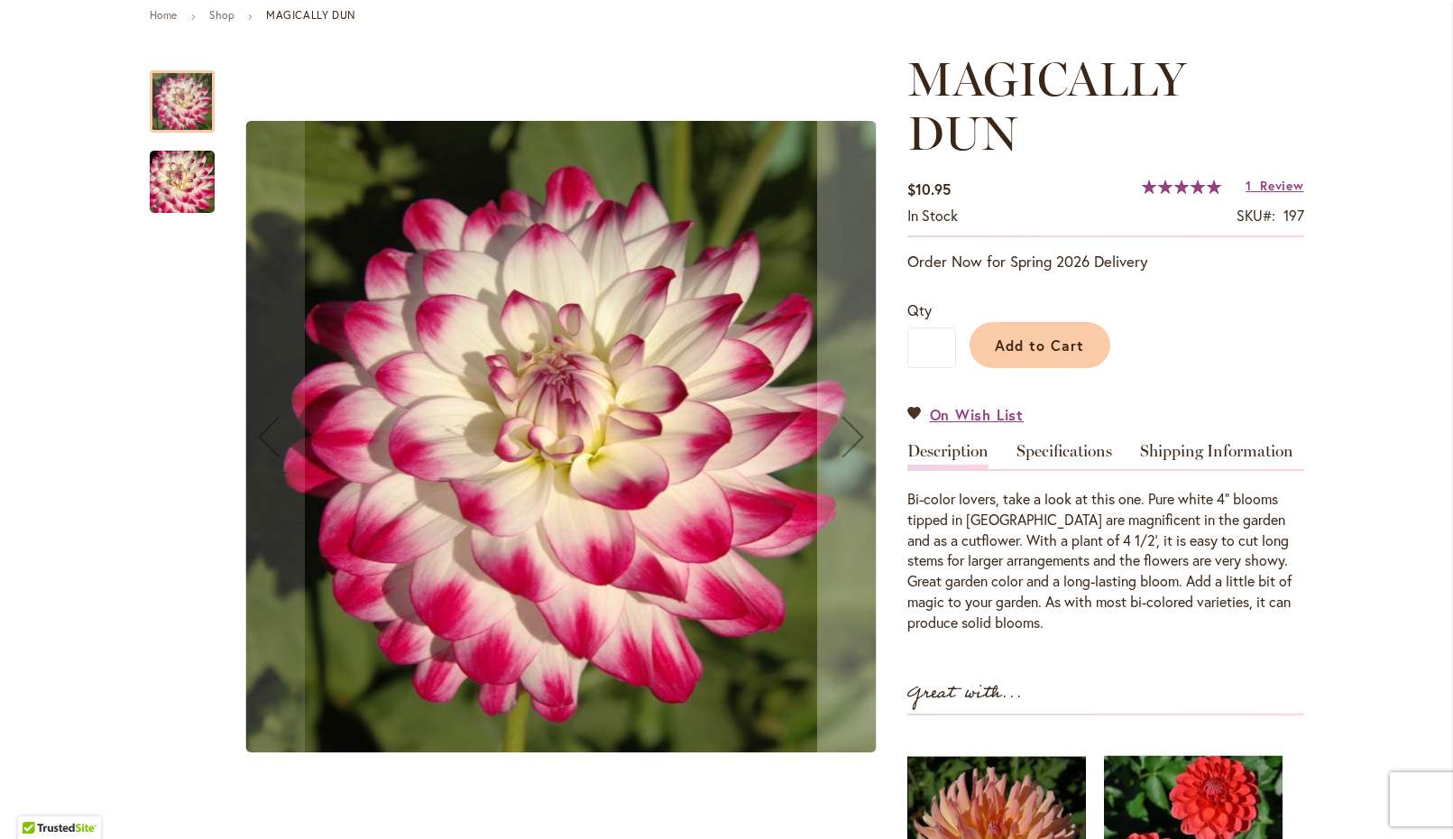
scroll to position [211, 0]
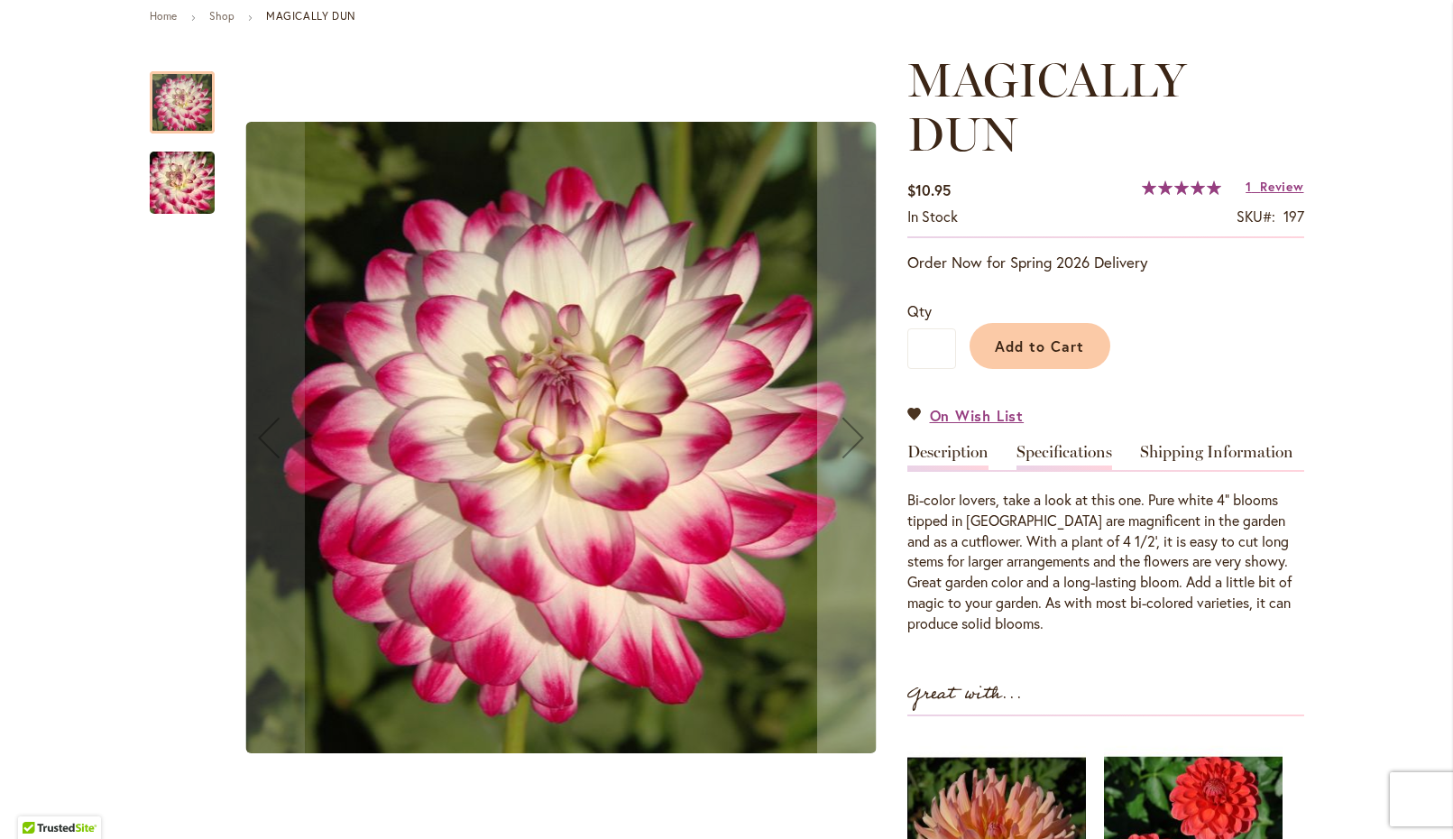
click at [1067, 458] on link "Specifications" at bounding box center [1064, 457] width 96 height 26
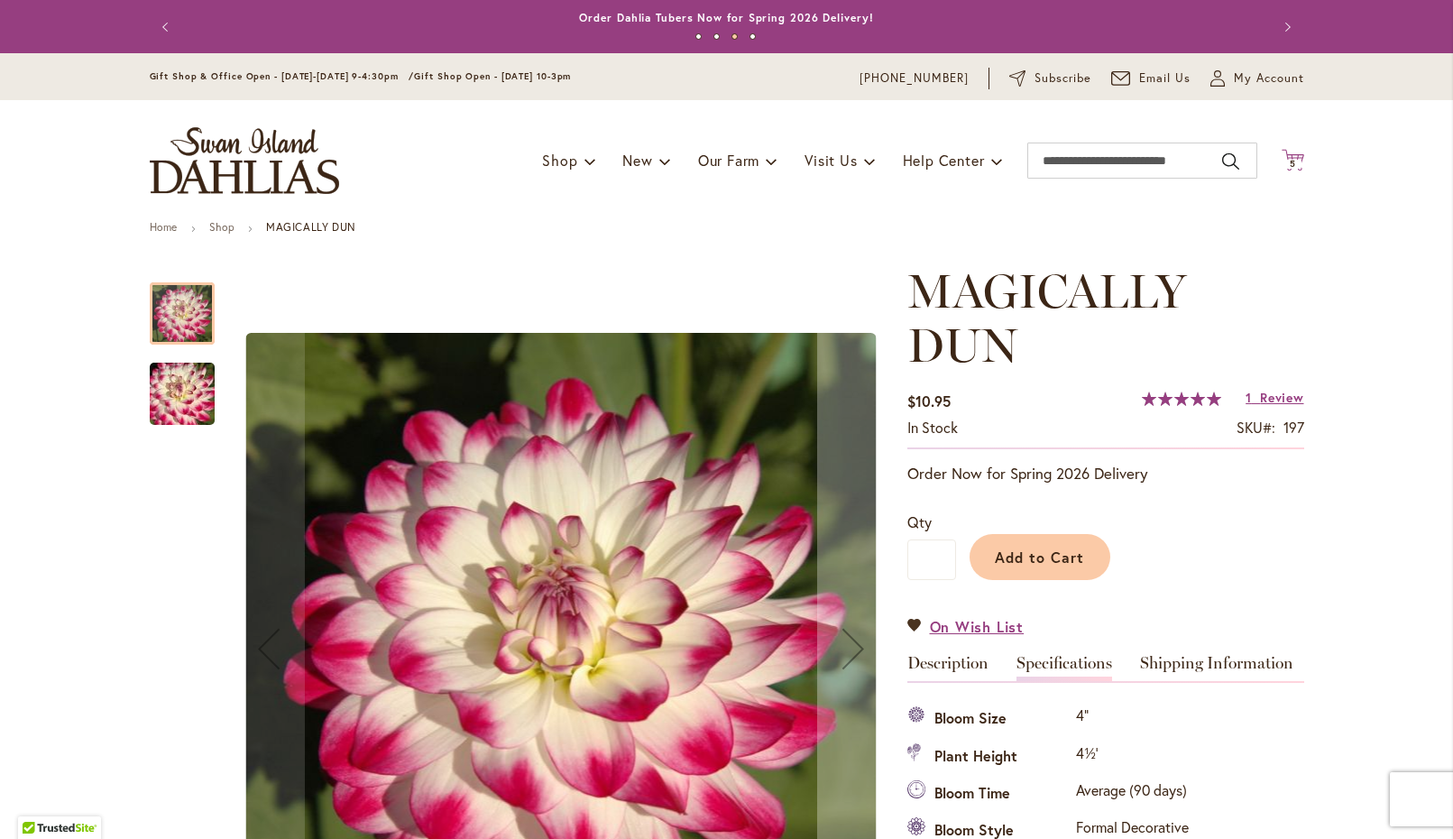
scroll to position [0, 0]
click at [1162, 224] on ul "Home Shop MAGICALLY DUN" at bounding box center [727, 229] width 1154 height 16
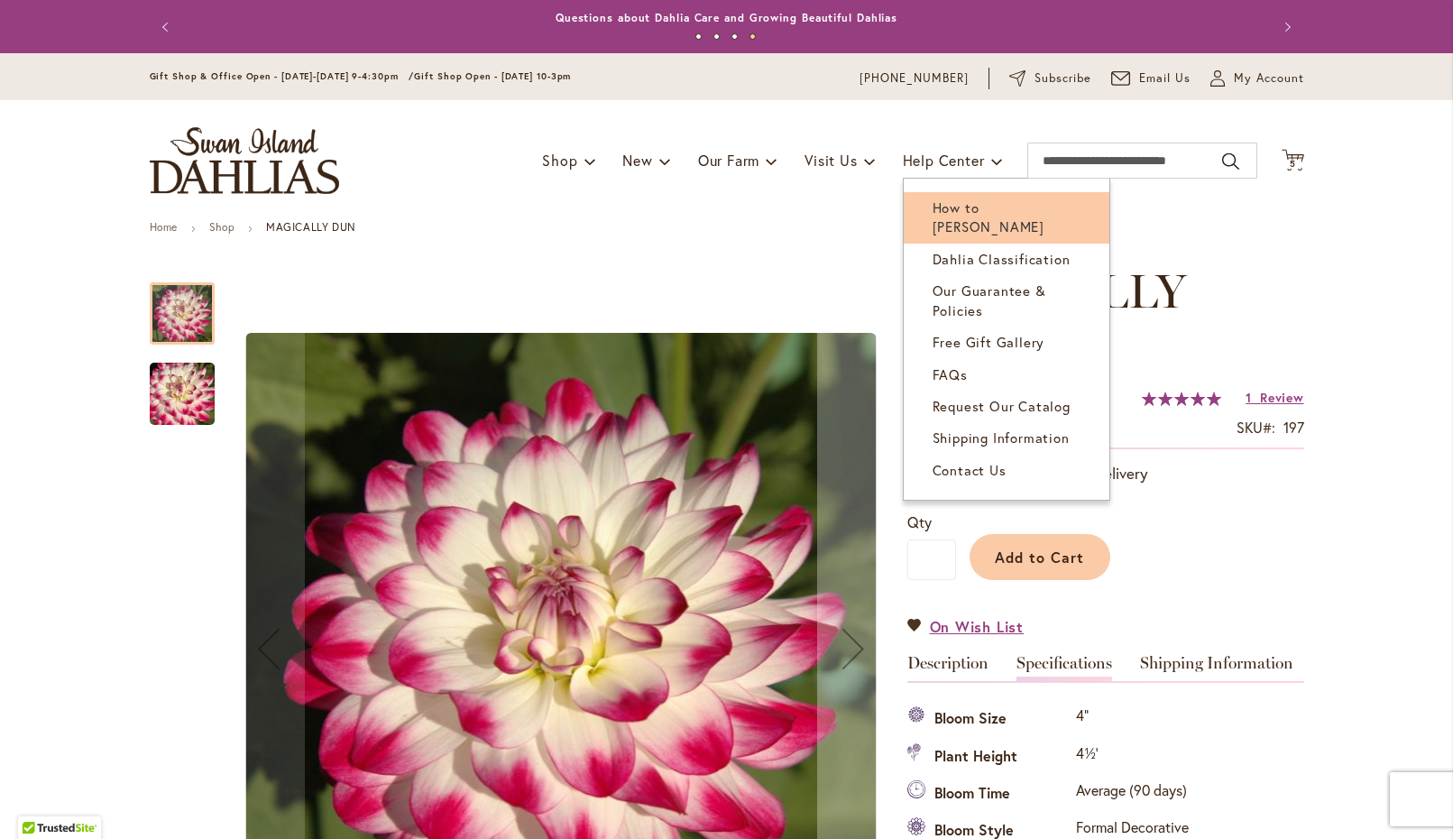
click at [969, 205] on span "How to [PERSON_NAME]" at bounding box center [989, 216] width 112 height 37
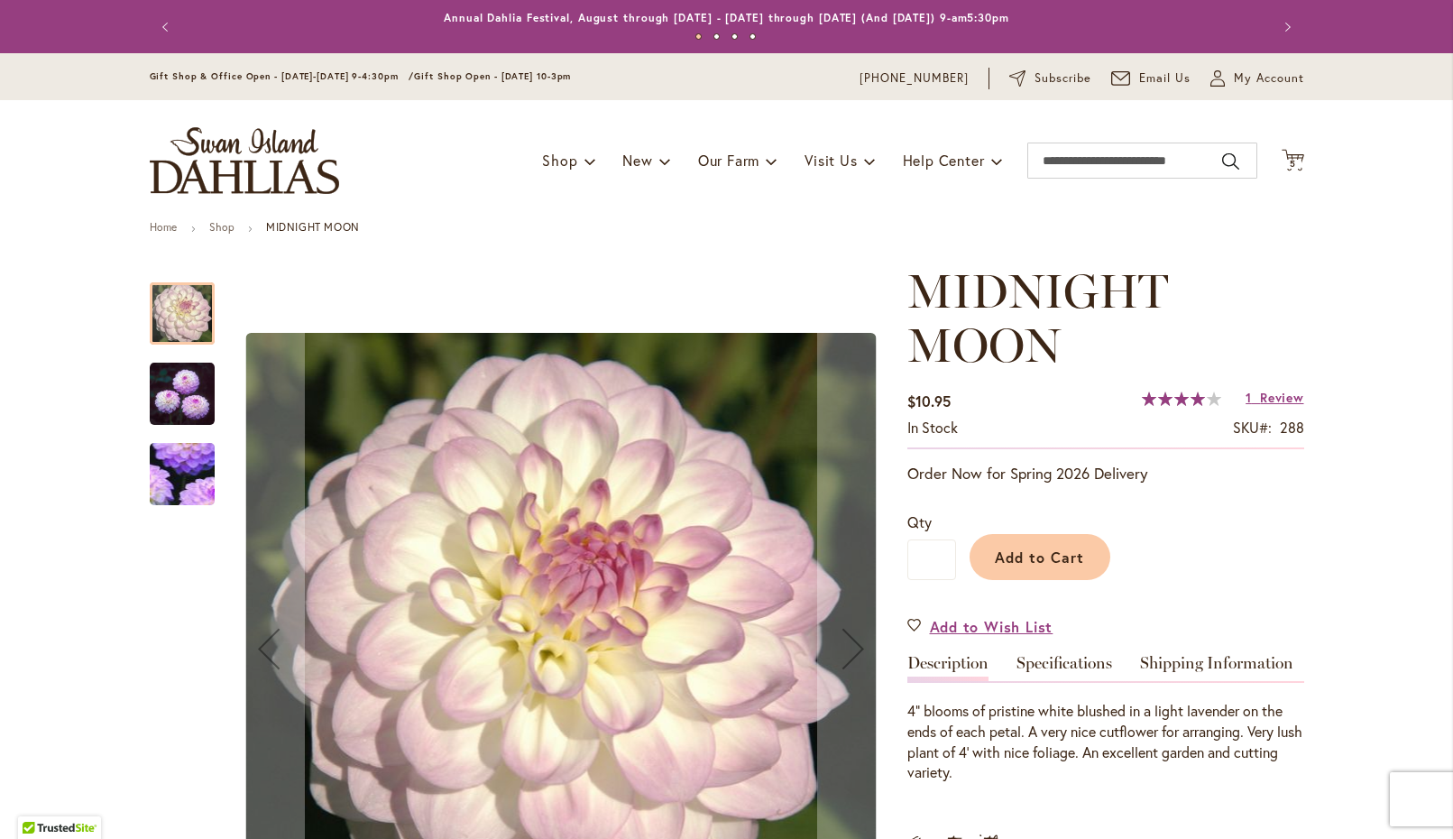
type input "********"
click at [1059, 660] on link "Specifications" at bounding box center [1064, 668] width 96 height 26
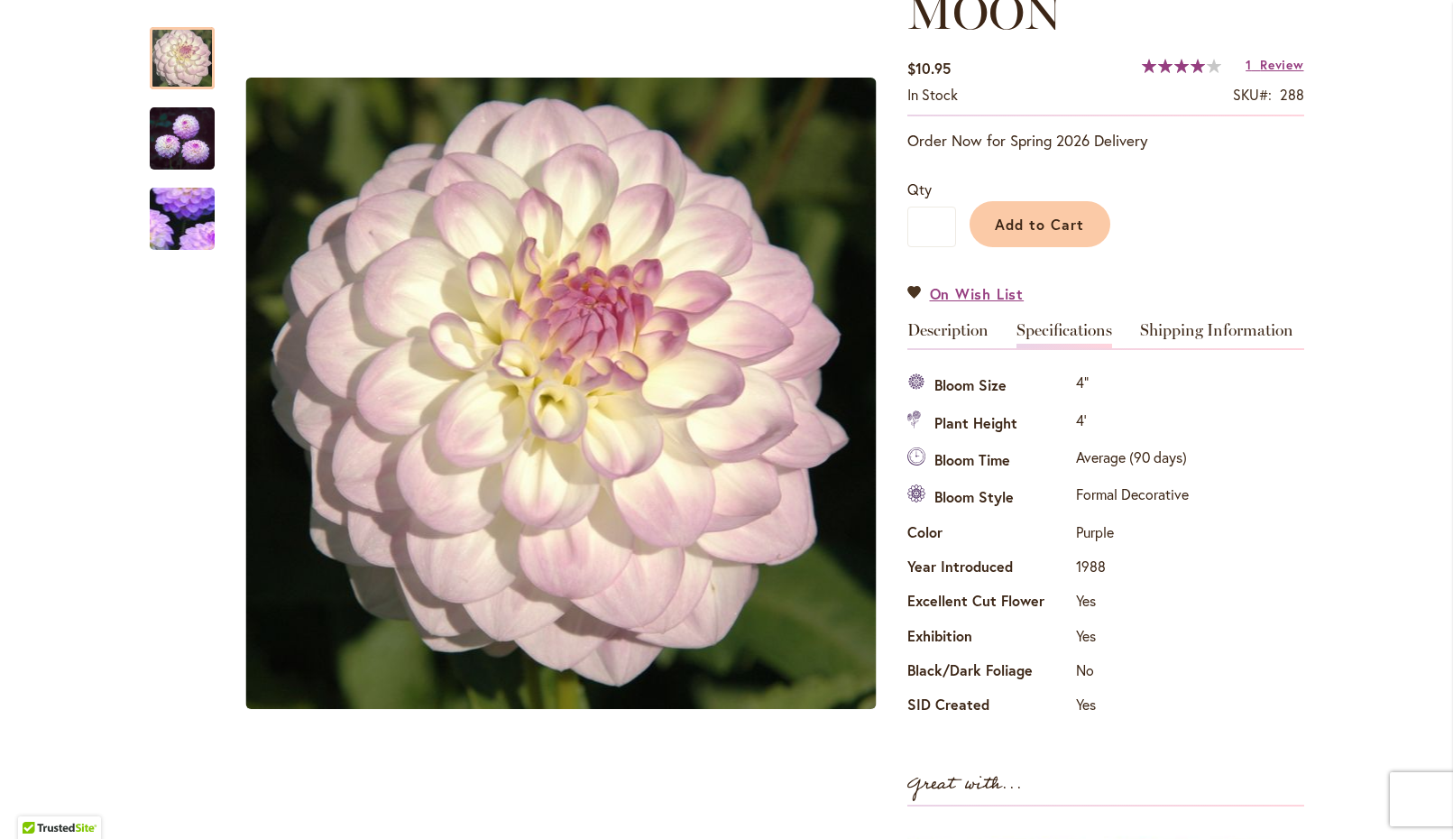
scroll to position [329, 0]
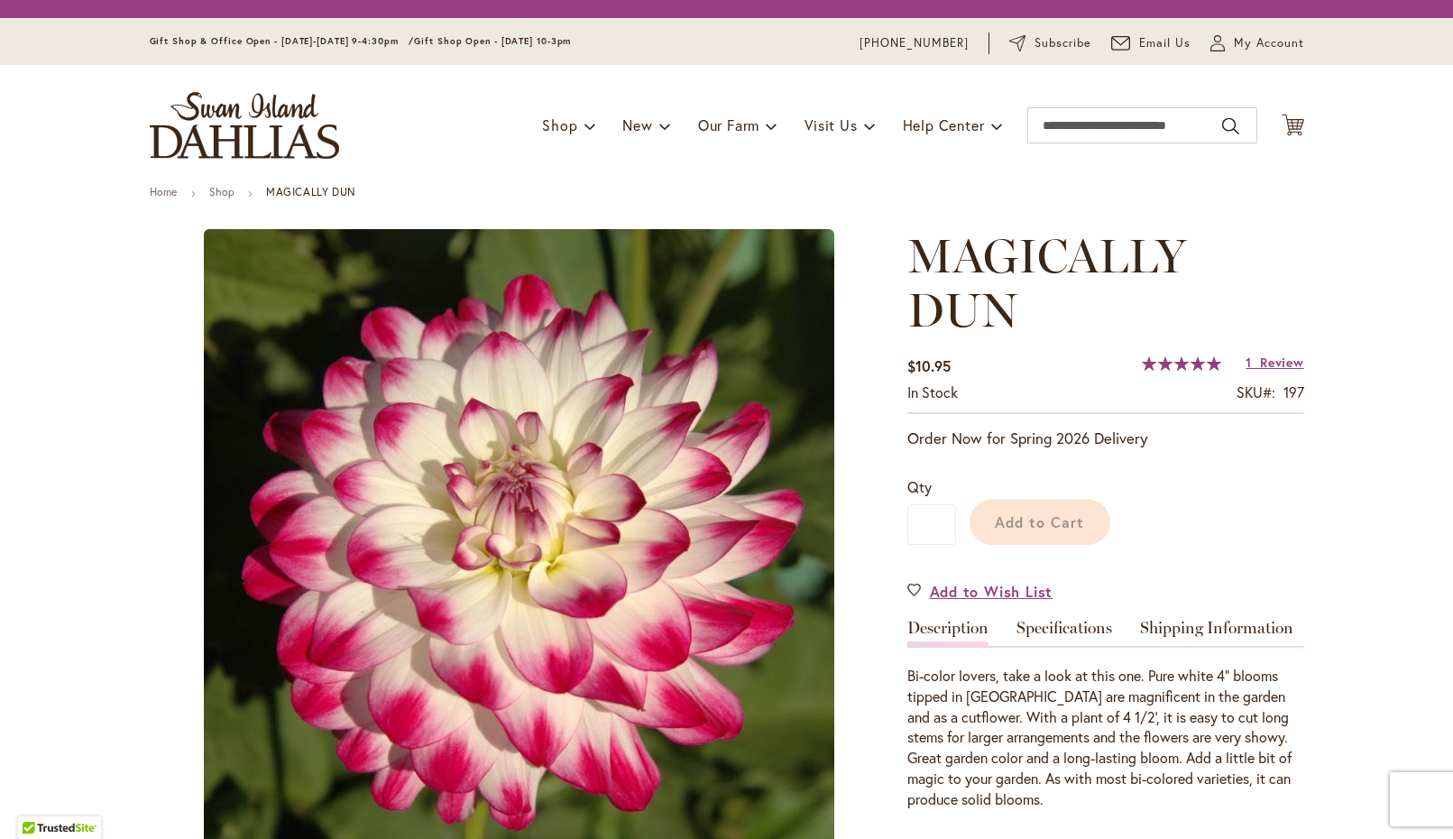
type input "********"
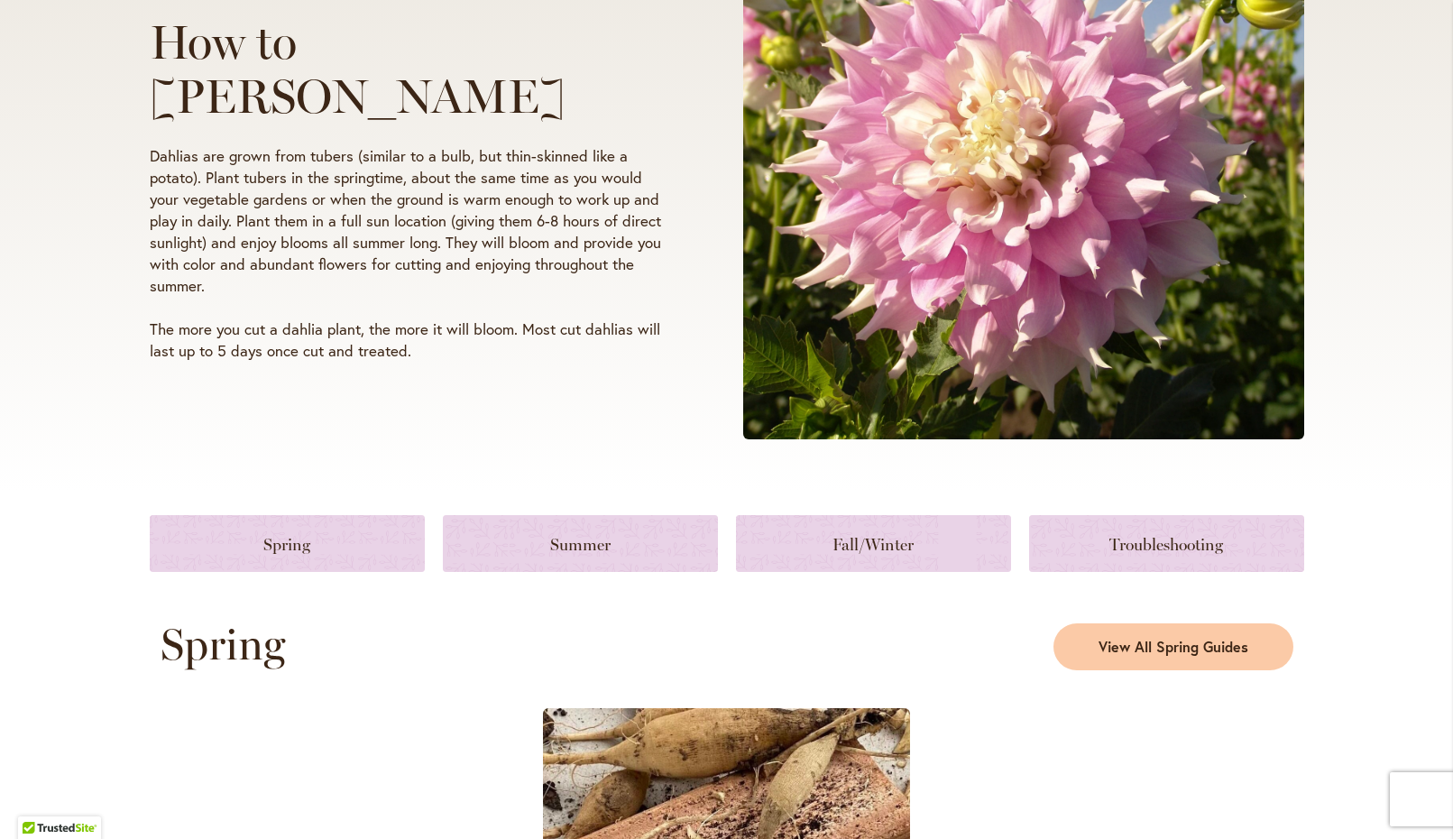
scroll to position [380, 0]
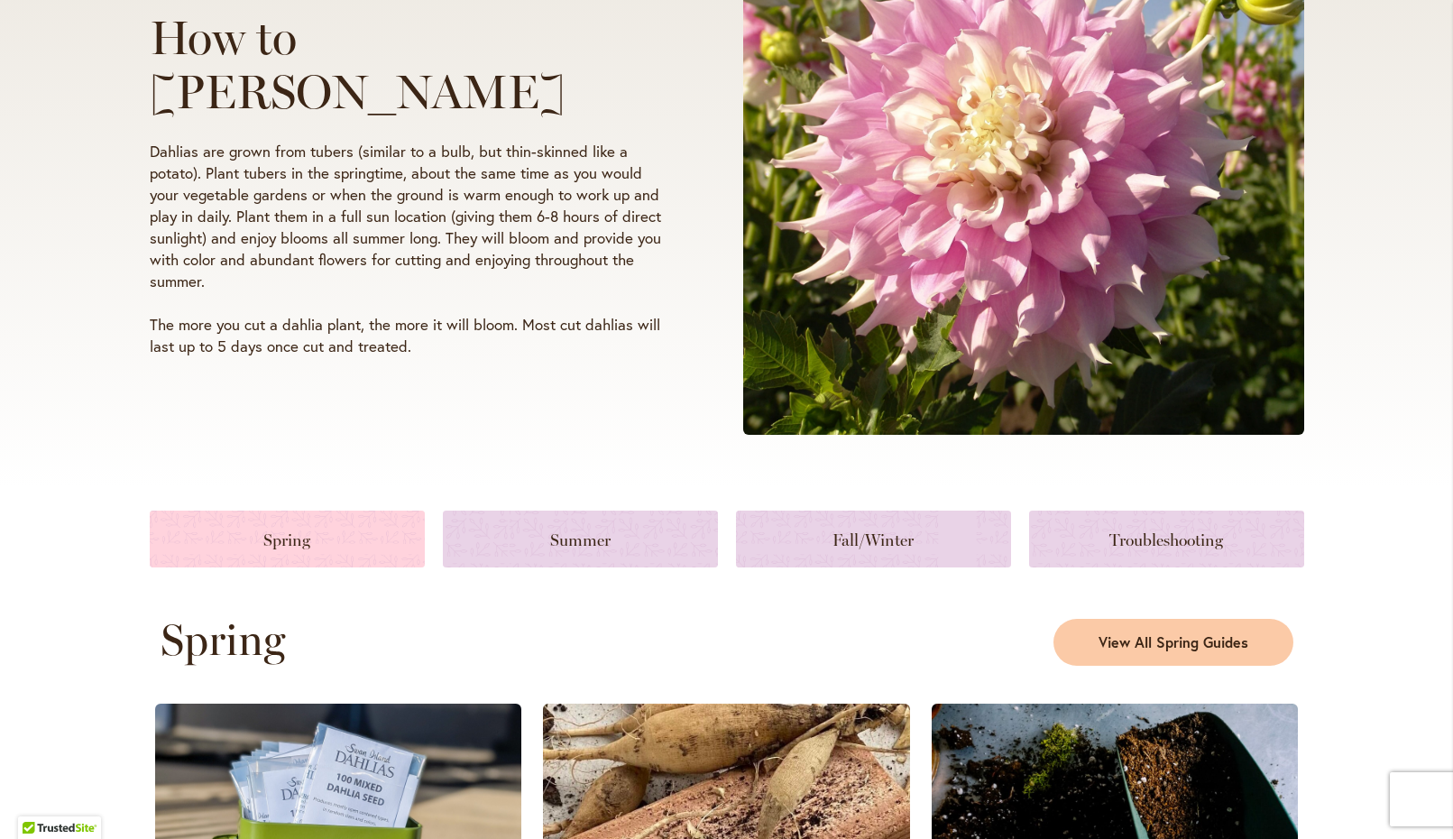
click at [338, 531] on link at bounding box center [287, 538] width 275 height 57
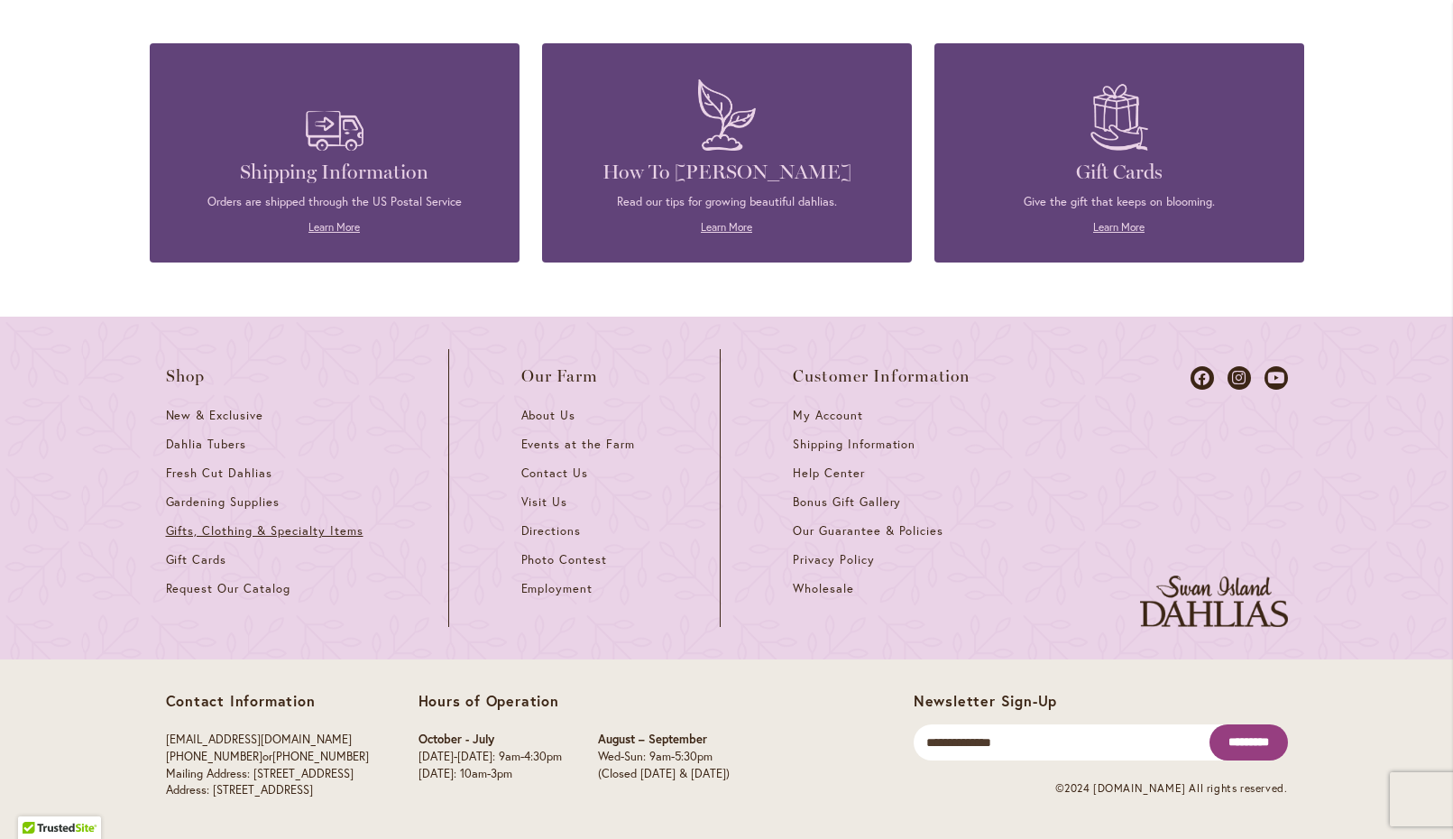
scroll to position [4019, 0]
click at [725, 228] on link "Learn More" at bounding box center [726, 228] width 51 height 14
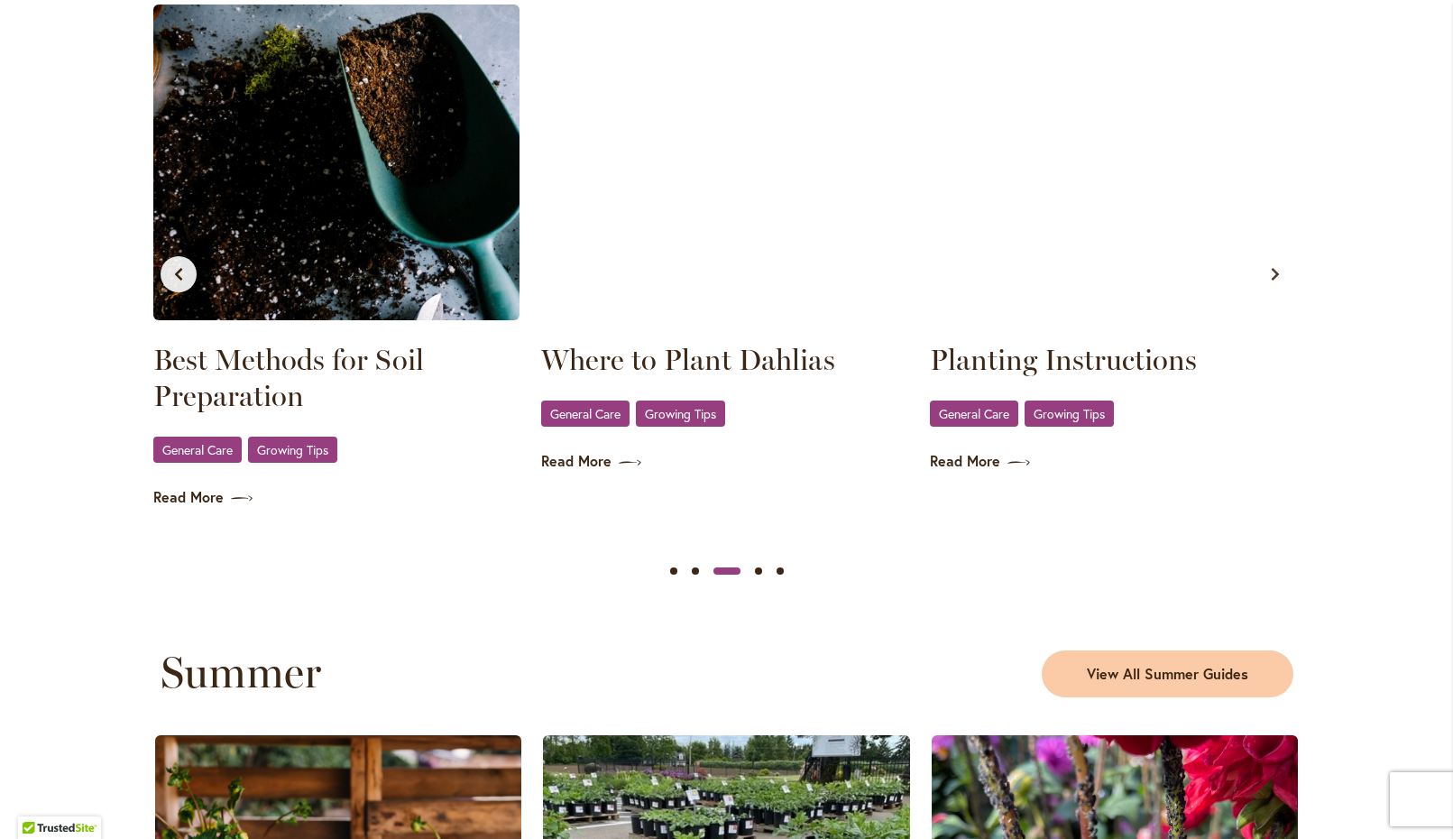
scroll to position [0, 776]
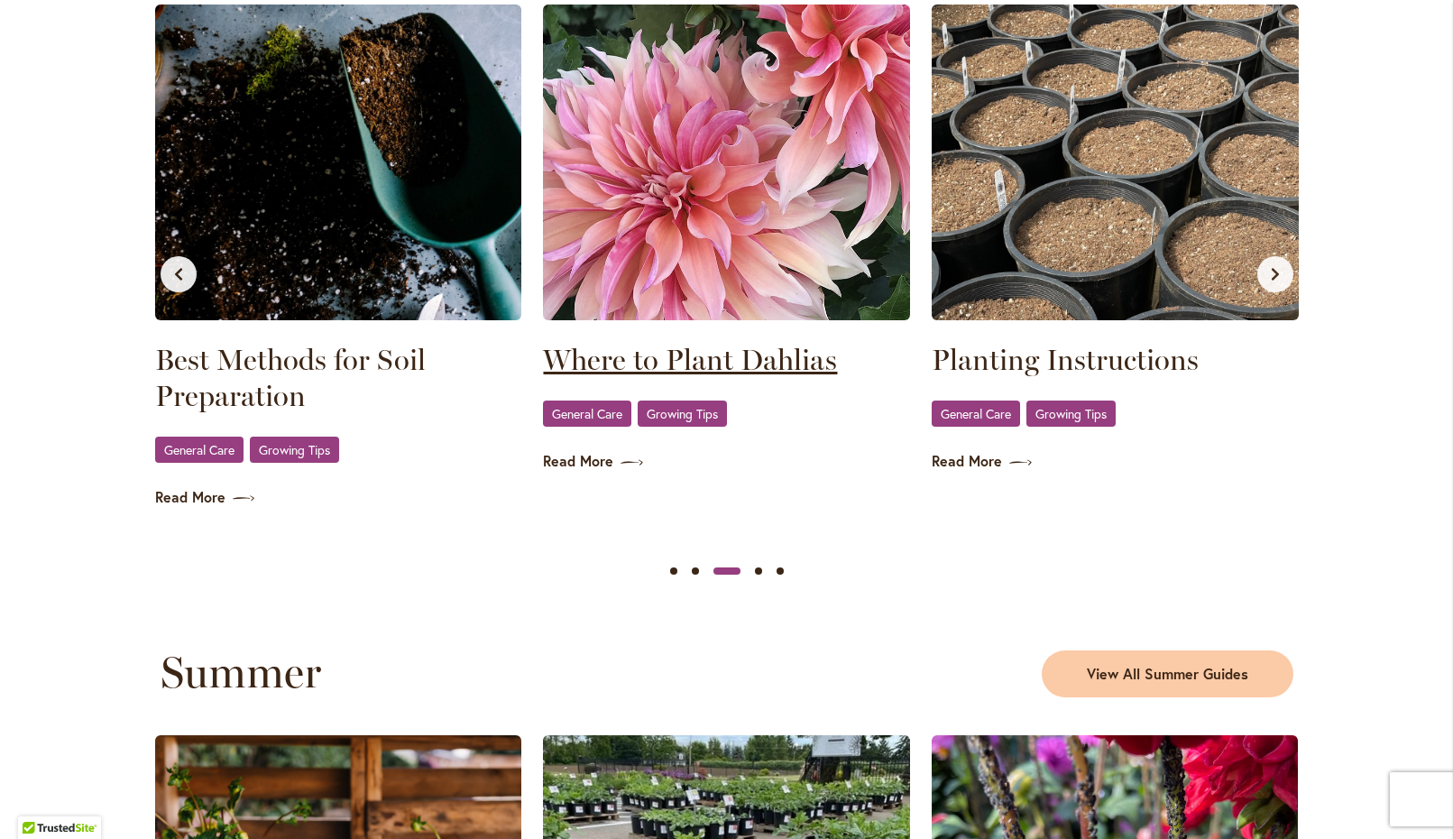
click at [735, 354] on link "Where to Plant Dahlias" at bounding box center [726, 360] width 367 height 36
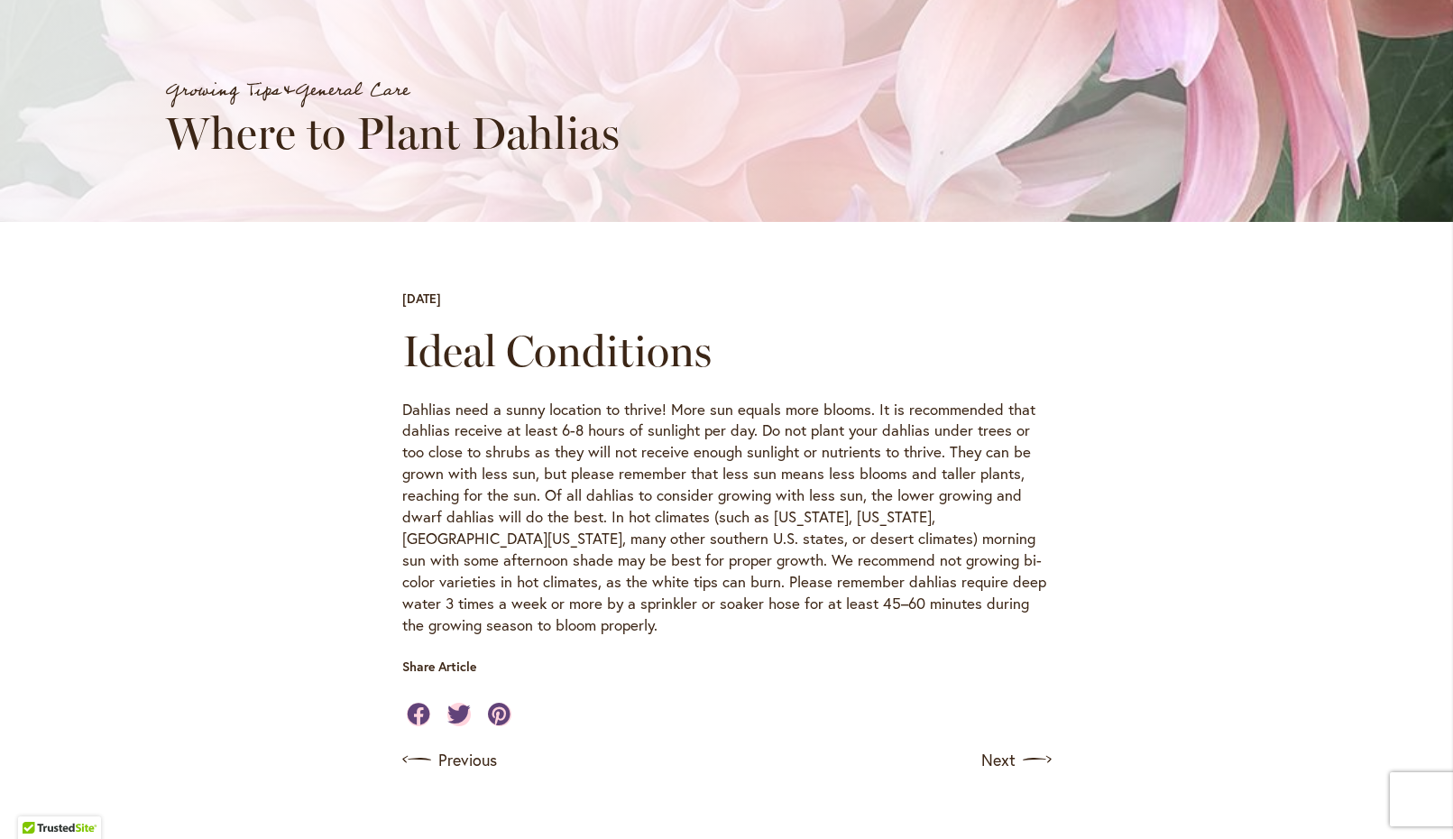
scroll to position [318, 0]
click at [997, 744] on link "Next" at bounding box center [1018, 758] width 67 height 29
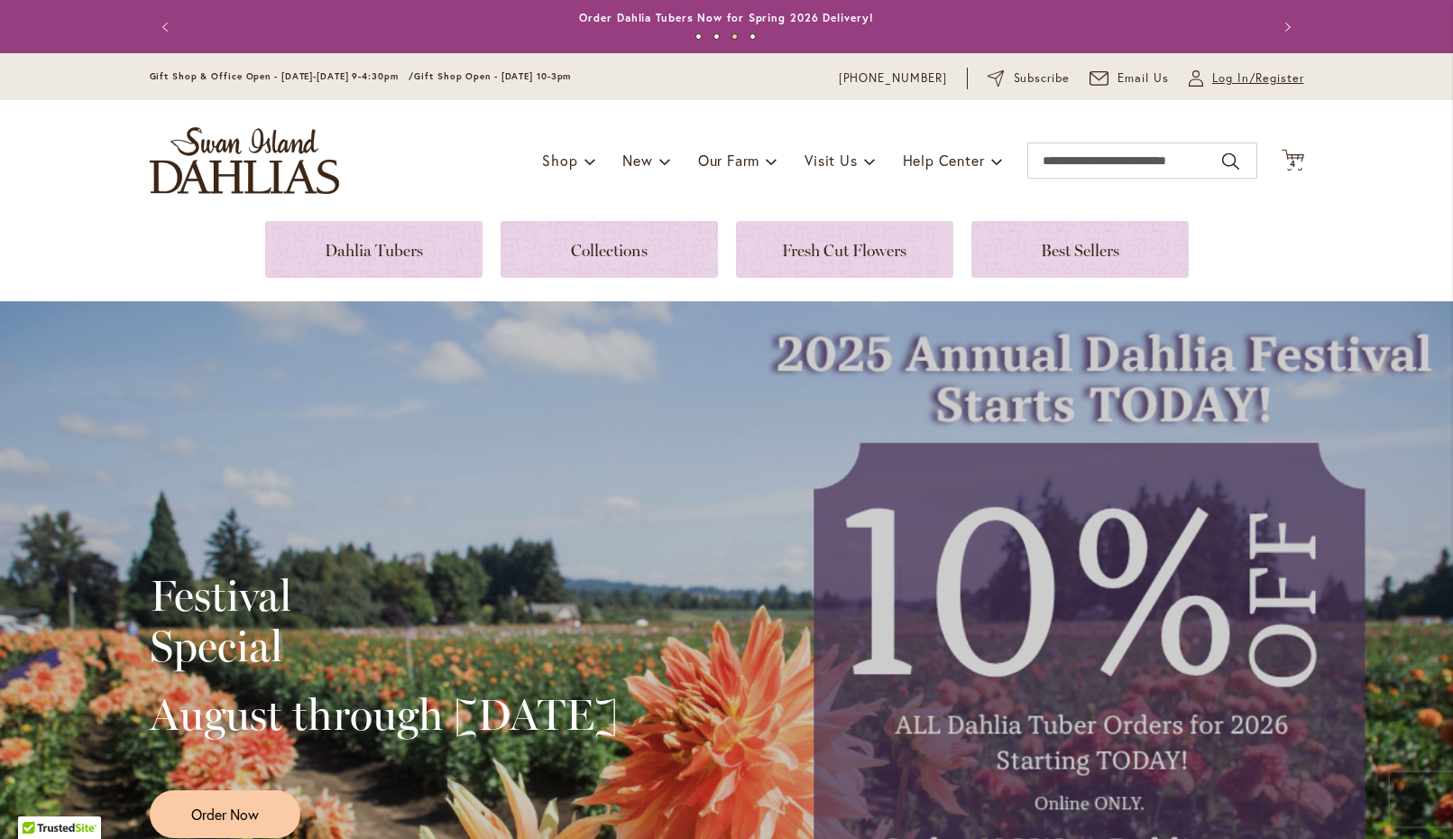
click at [1237, 76] on span "Log In/Register" at bounding box center [1258, 78] width 92 height 18
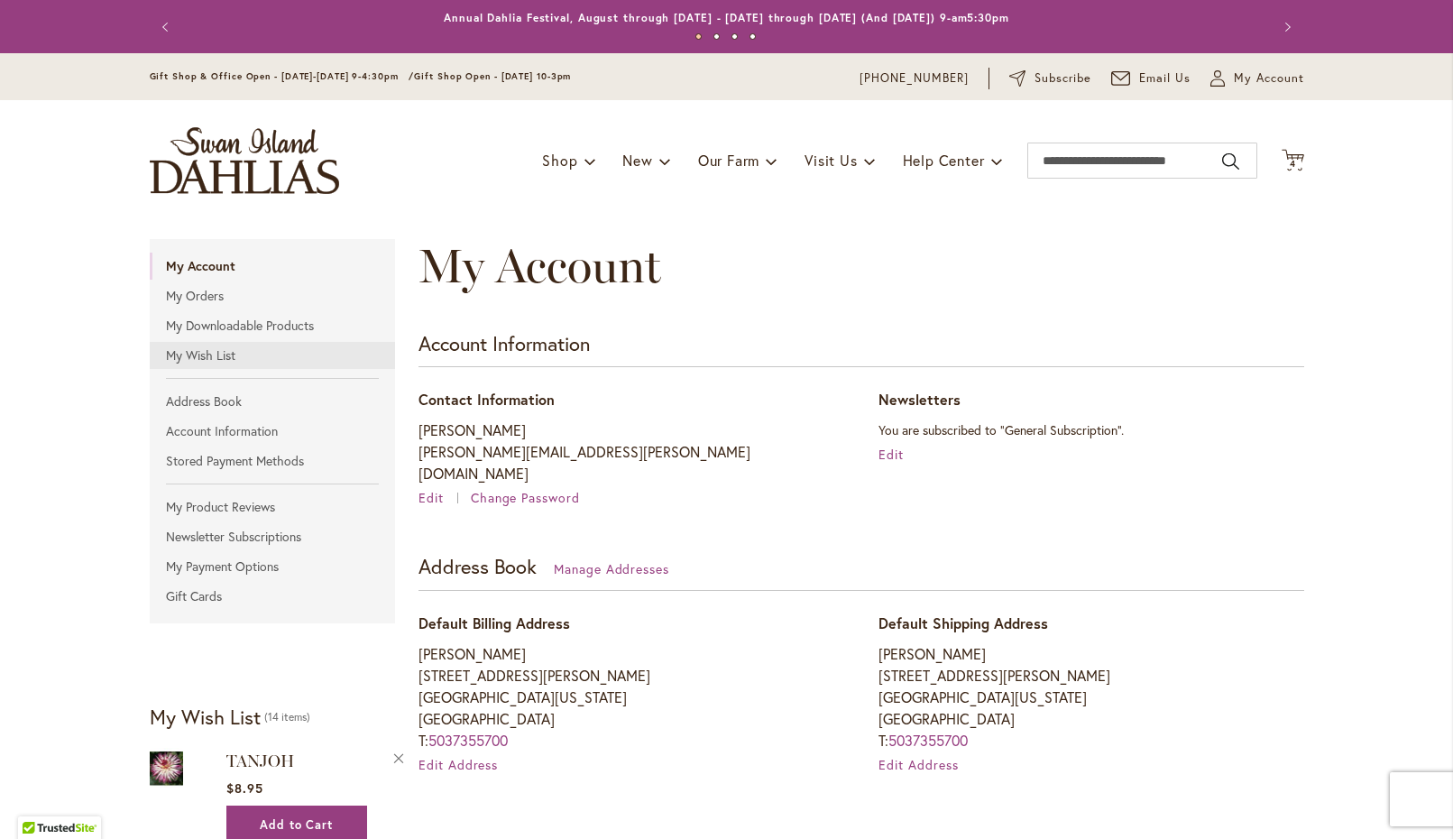
click at [198, 352] on link "My Wish List" at bounding box center [273, 355] width 246 height 27
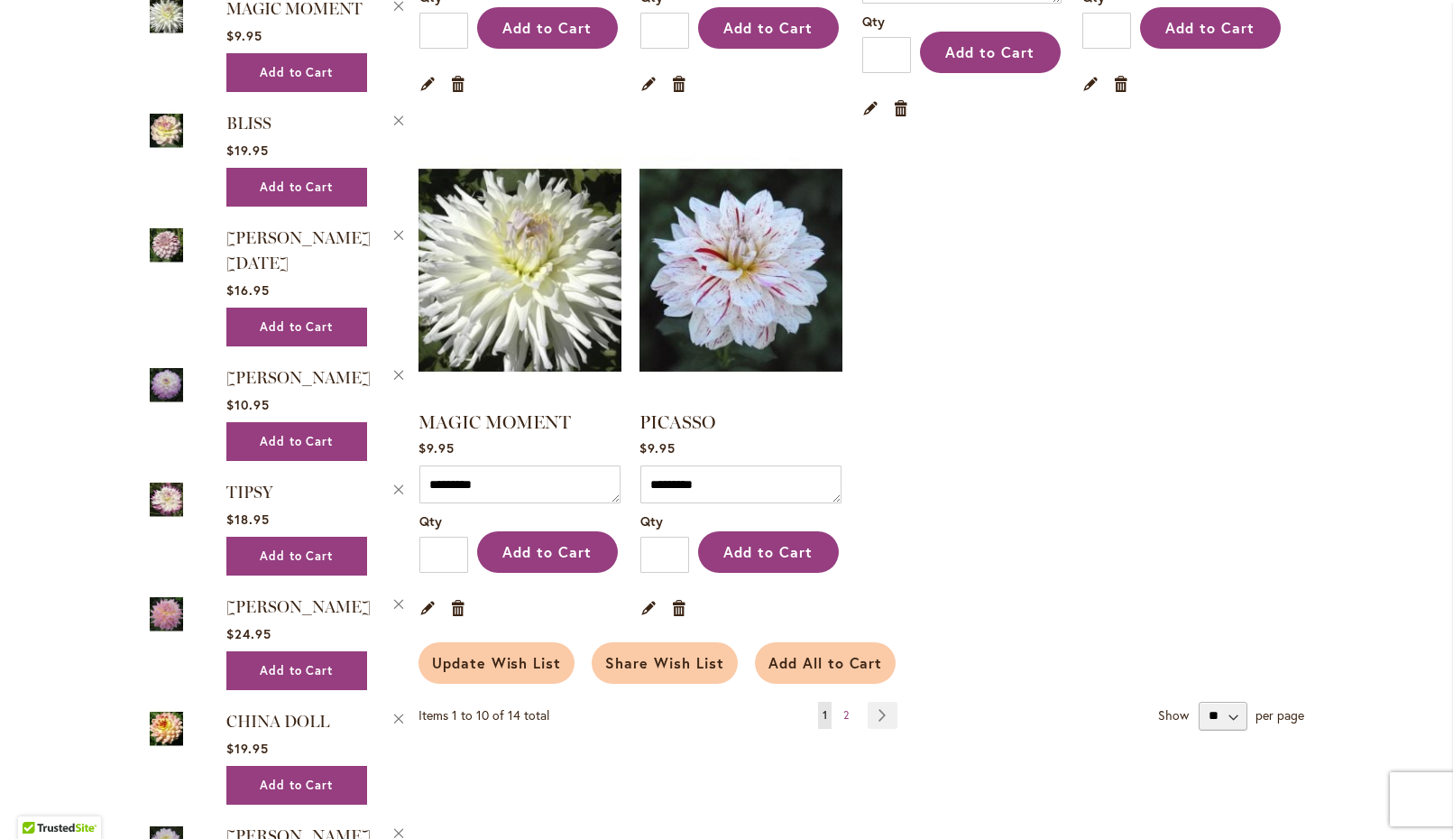
scroll to position [1329, 0]
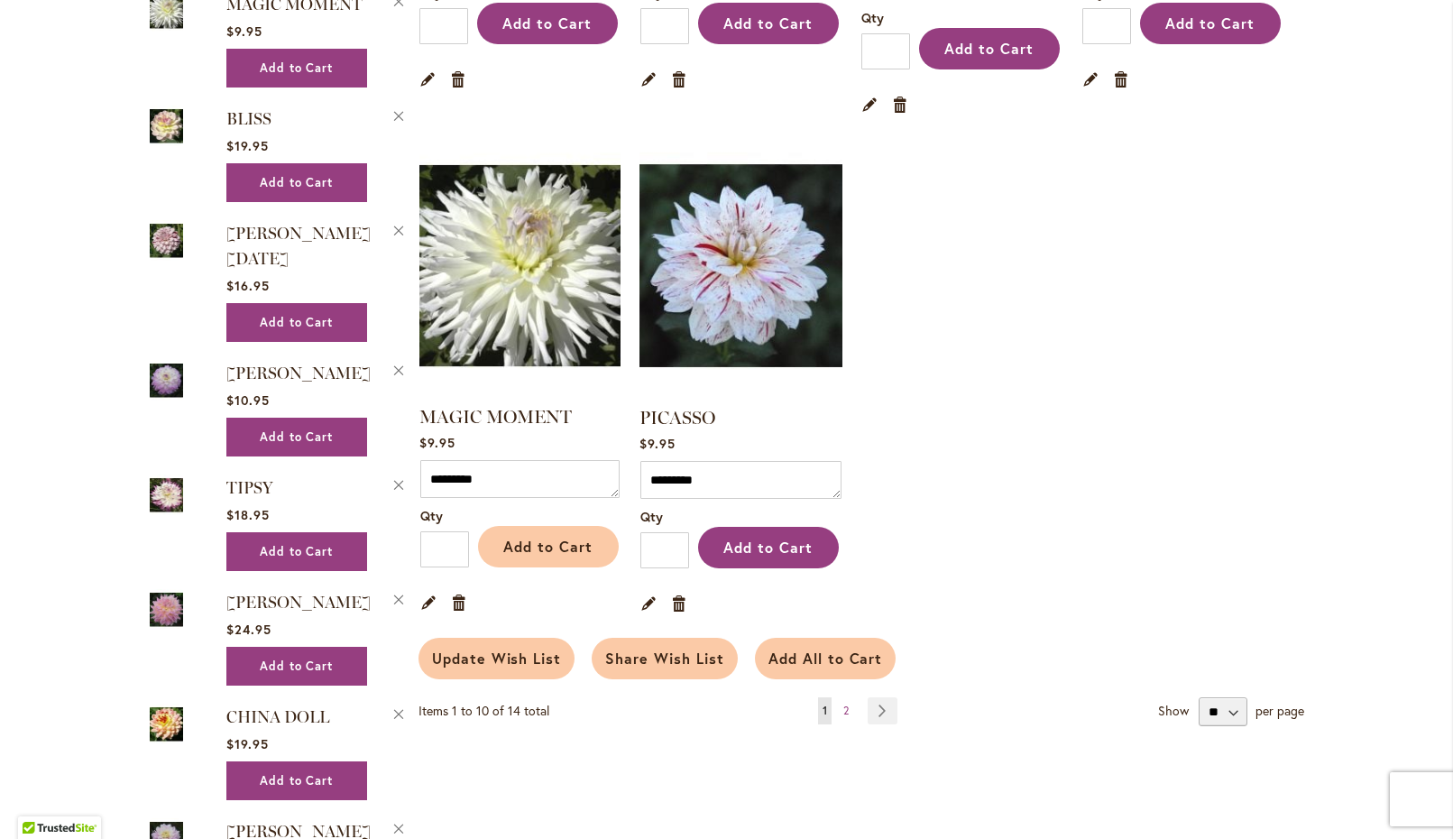
click at [538, 537] on span "Add to Cart" at bounding box center [547, 546] width 89 height 19
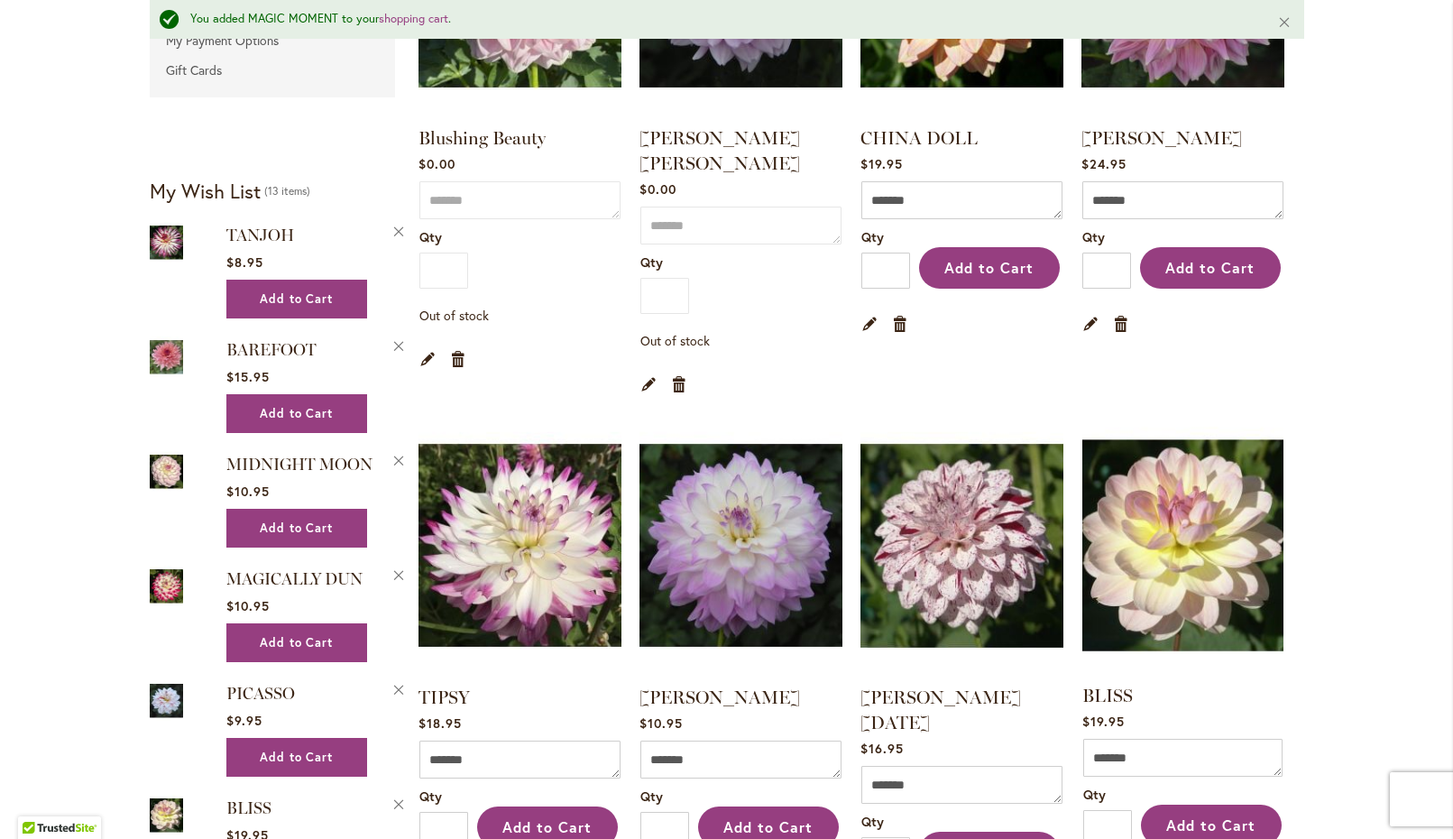
scroll to position [561, 0]
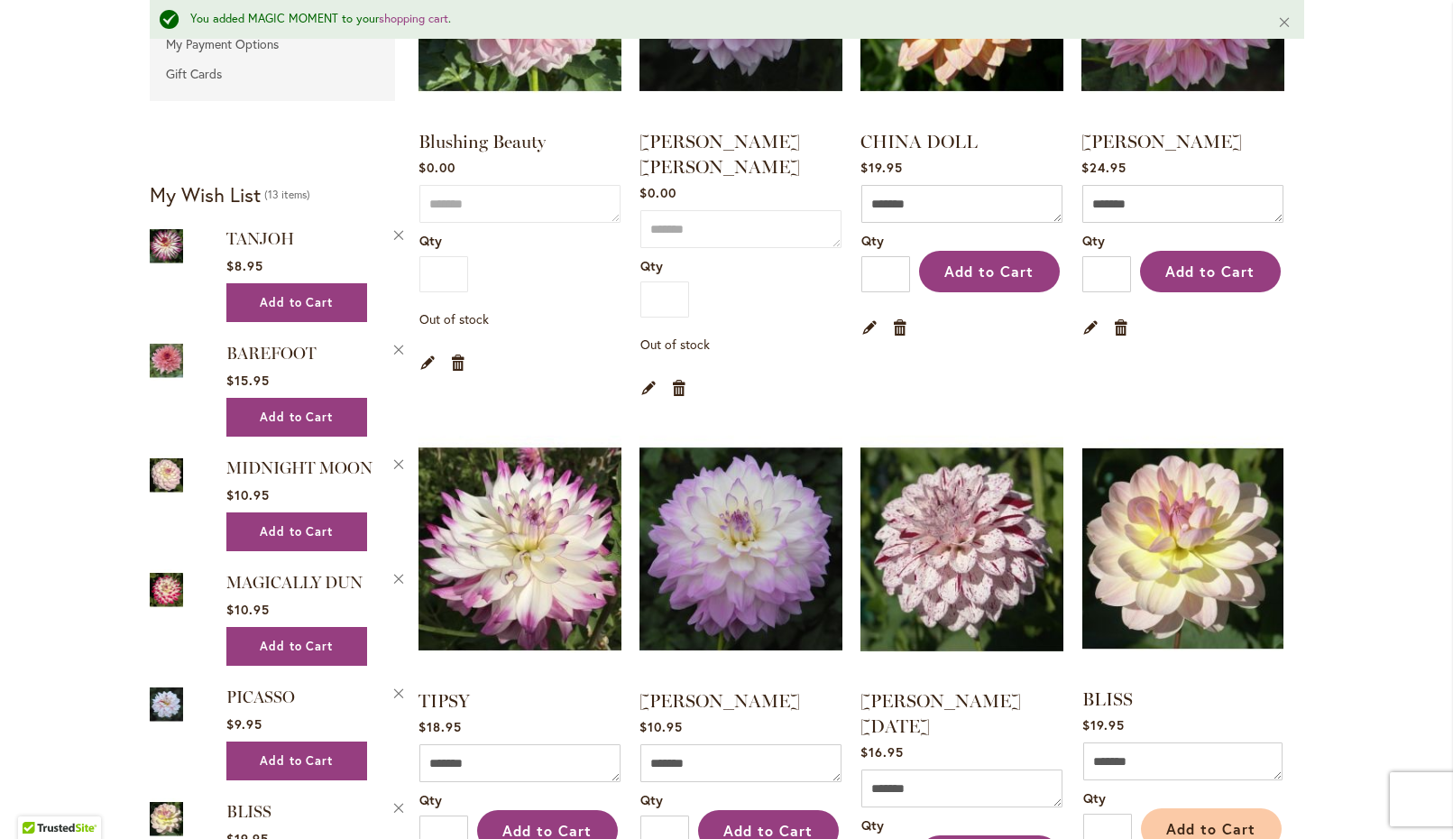
click at [1236, 808] on button "Add to Cart" at bounding box center [1211, 828] width 141 height 41
